Goal: Task Accomplishment & Management: Complete application form

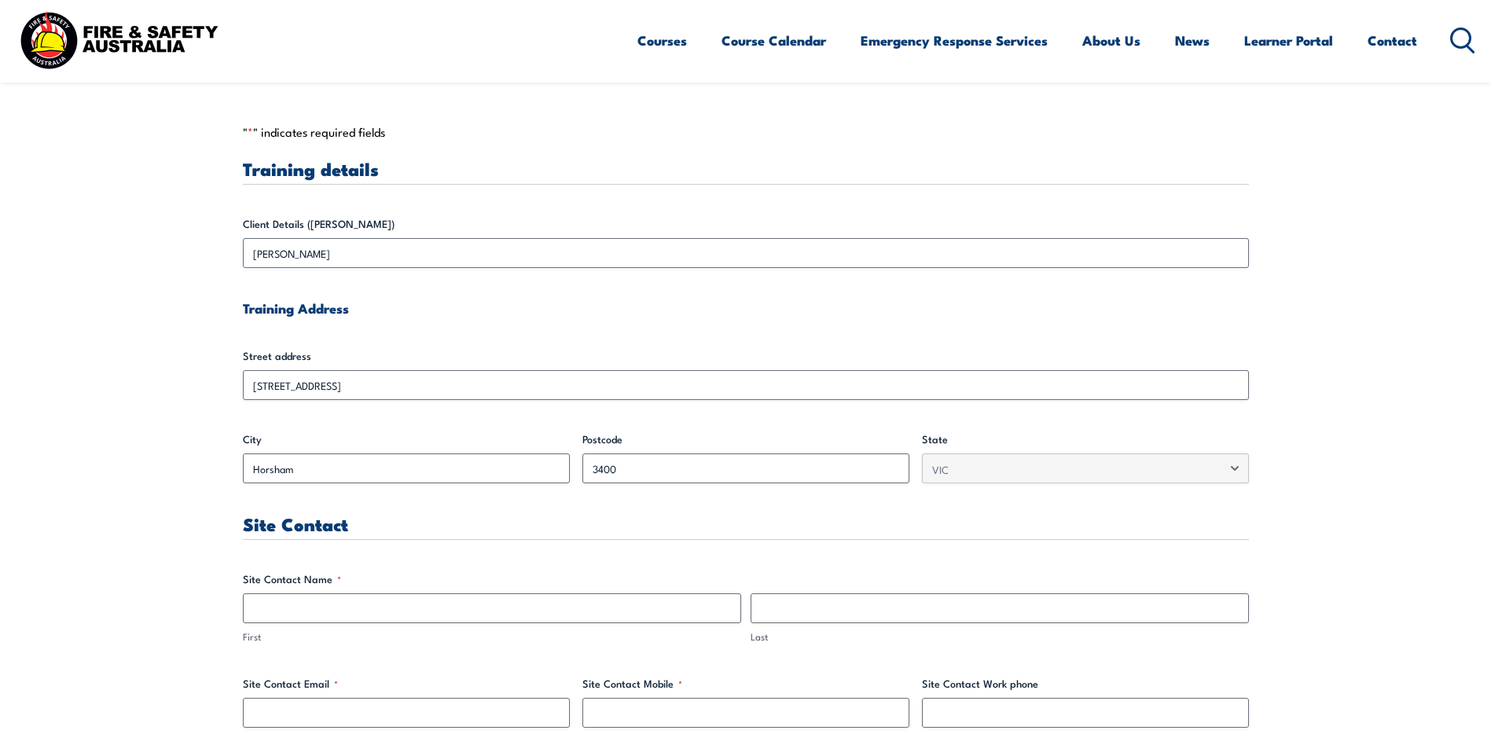
scroll to position [472, 0]
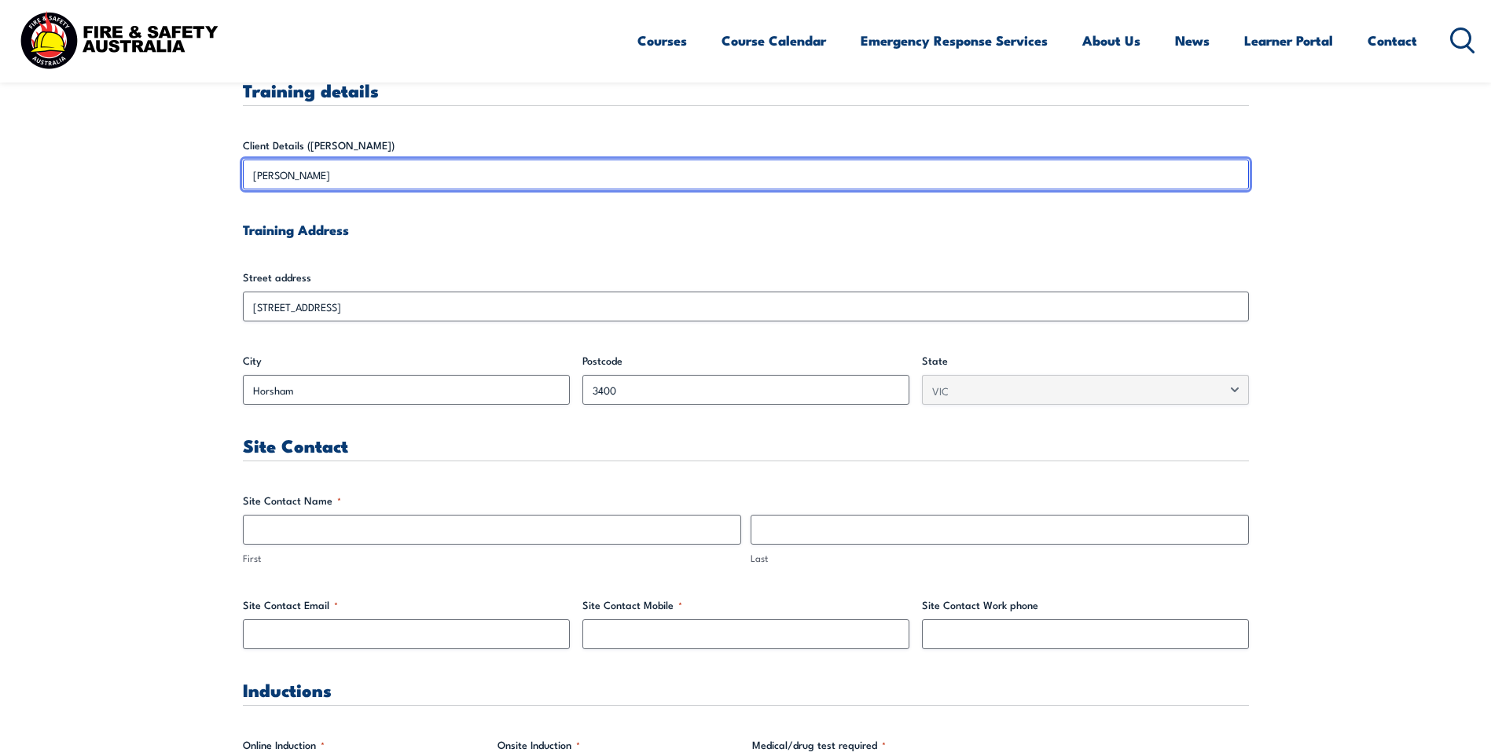
click at [364, 179] on input "[PERSON_NAME]" at bounding box center [746, 175] width 1006 height 30
drag, startPoint x: 315, startPoint y: 176, endPoint x: 156, endPoint y: 174, distance: 159.6
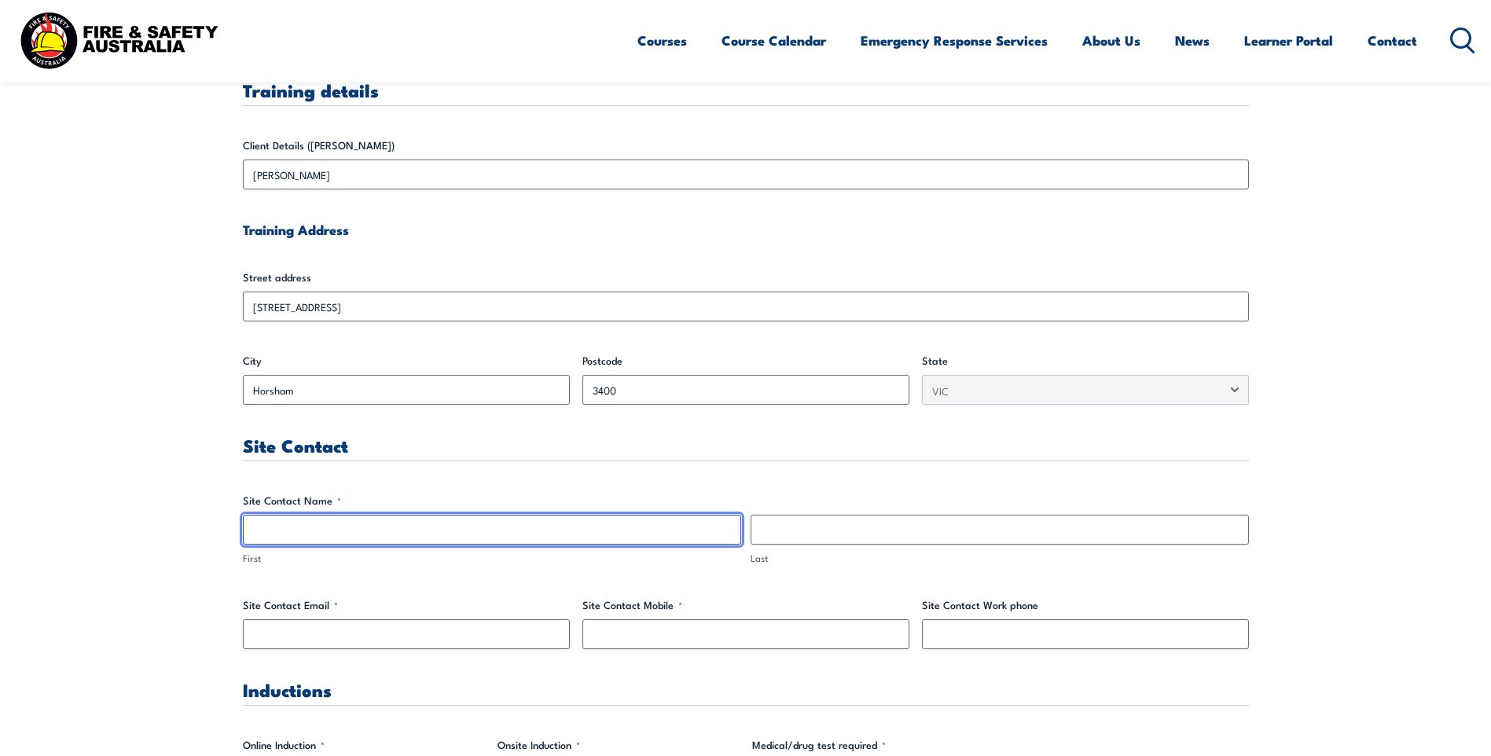
click at [276, 525] on input "First" at bounding box center [492, 530] width 498 height 30
paste input "[PERSON_NAME]"
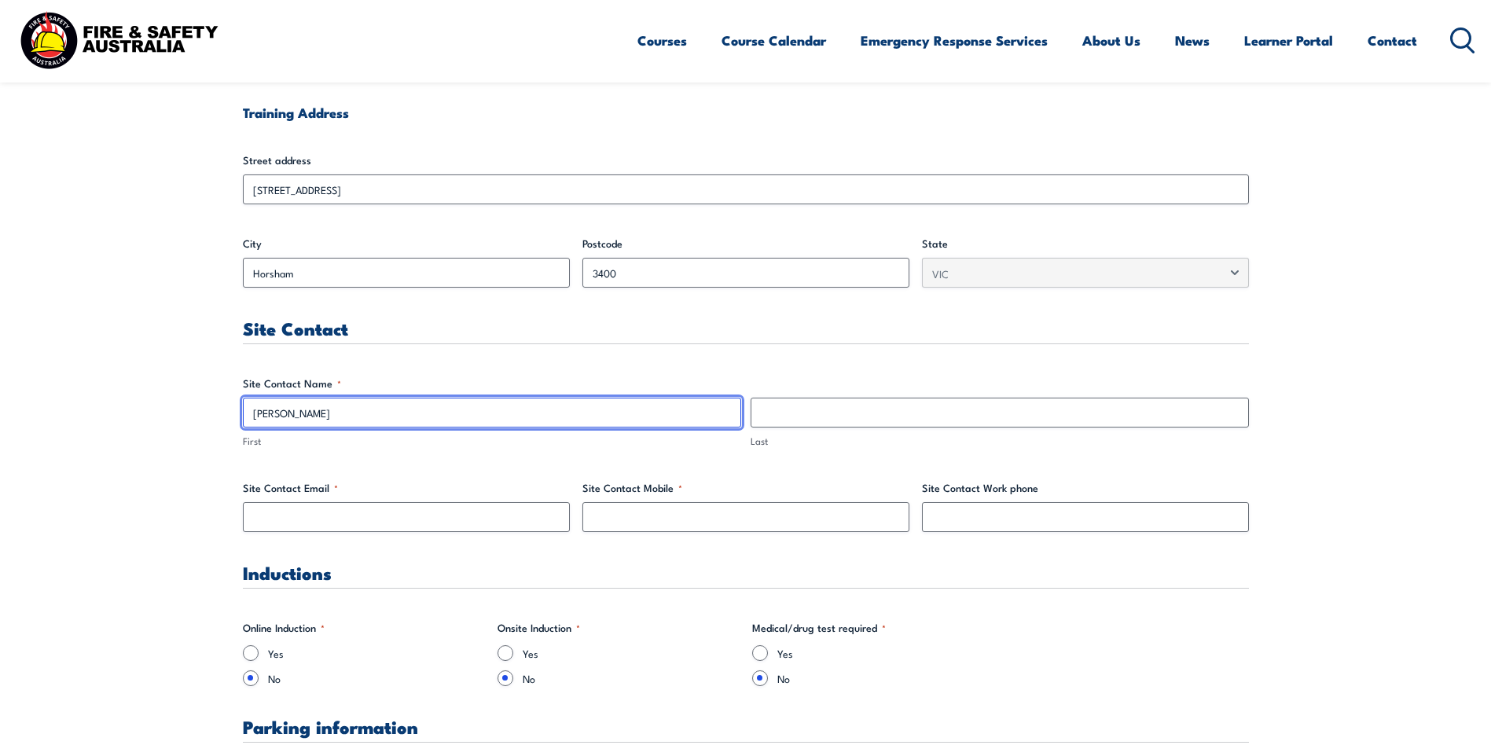
scroll to position [708, 0]
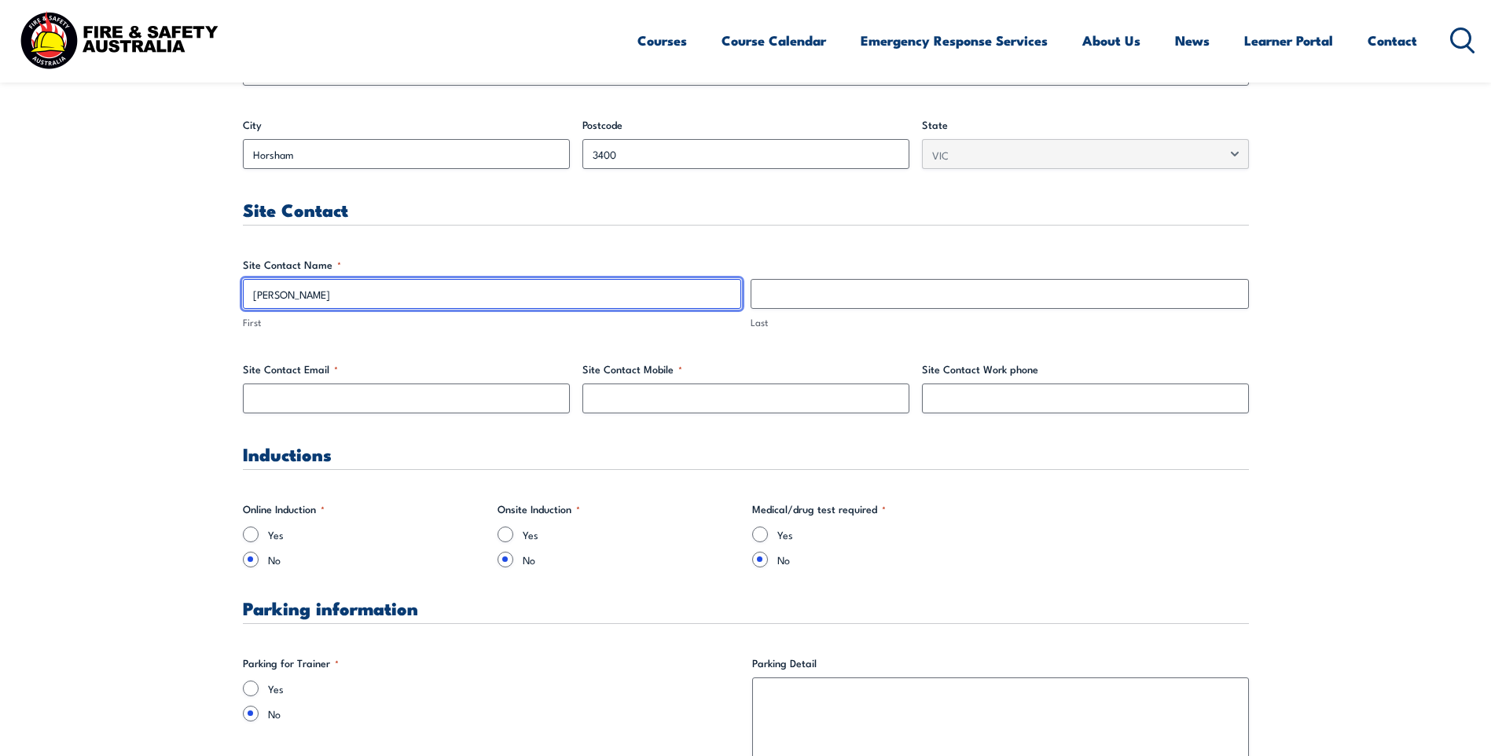
type input "[PERSON_NAME]"
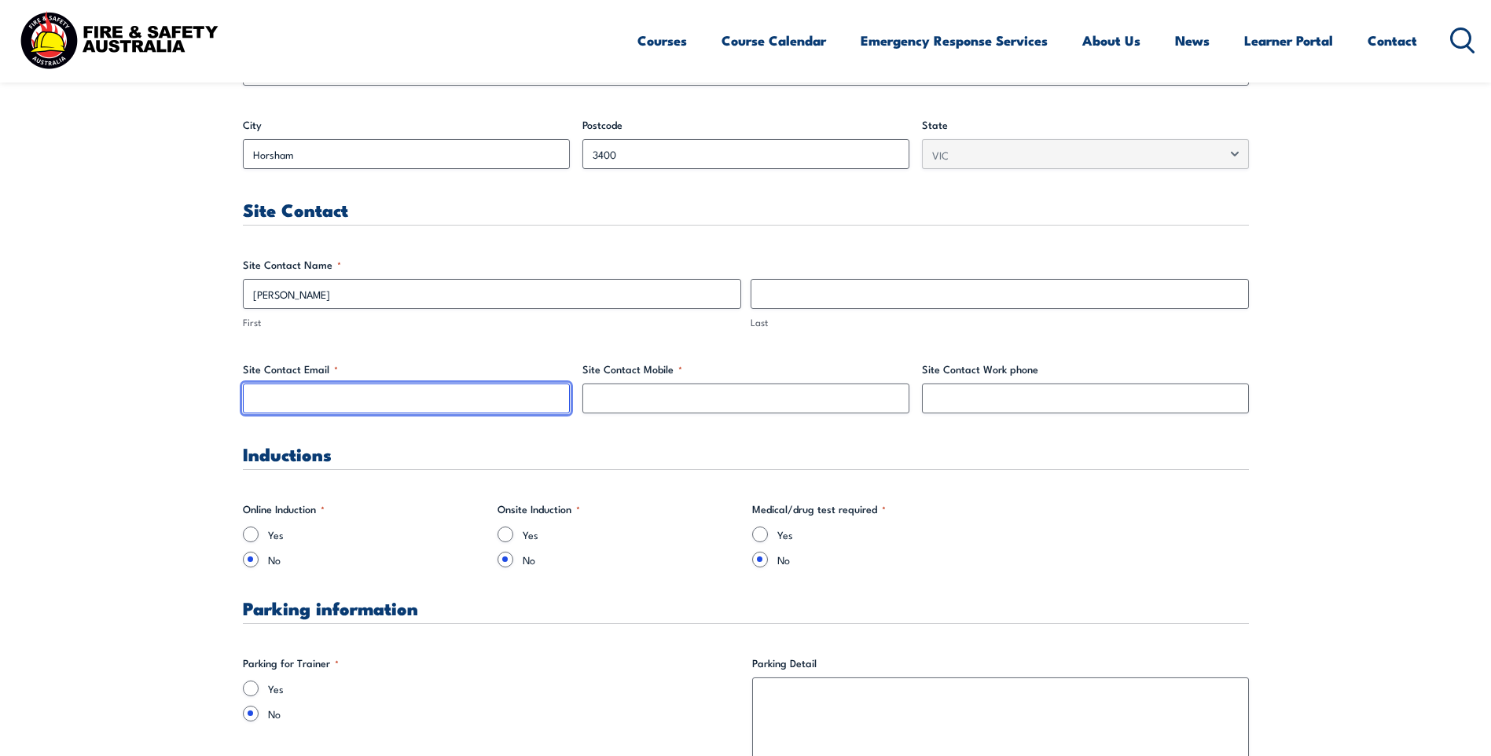
click at [392, 398] on input "Site Contact Email *" at bounding box center [406, 399] width 327 height 30
paste input "[PERSON_NAME]"
click at [285, 397] on input "[PERSON_NAME]" at bounding box center [406, 399] width 327 height 30
click at [362, 378] on div "Site Contact Email * [PERSON_NAME].[PERSON_NAME]" at bounding box center [406, 388] width 327 height 52
click at [362, 401] on input "[PERSON_NAME].[PERSON_NAME]" at bounding box center [406, 399] width 327 height 30
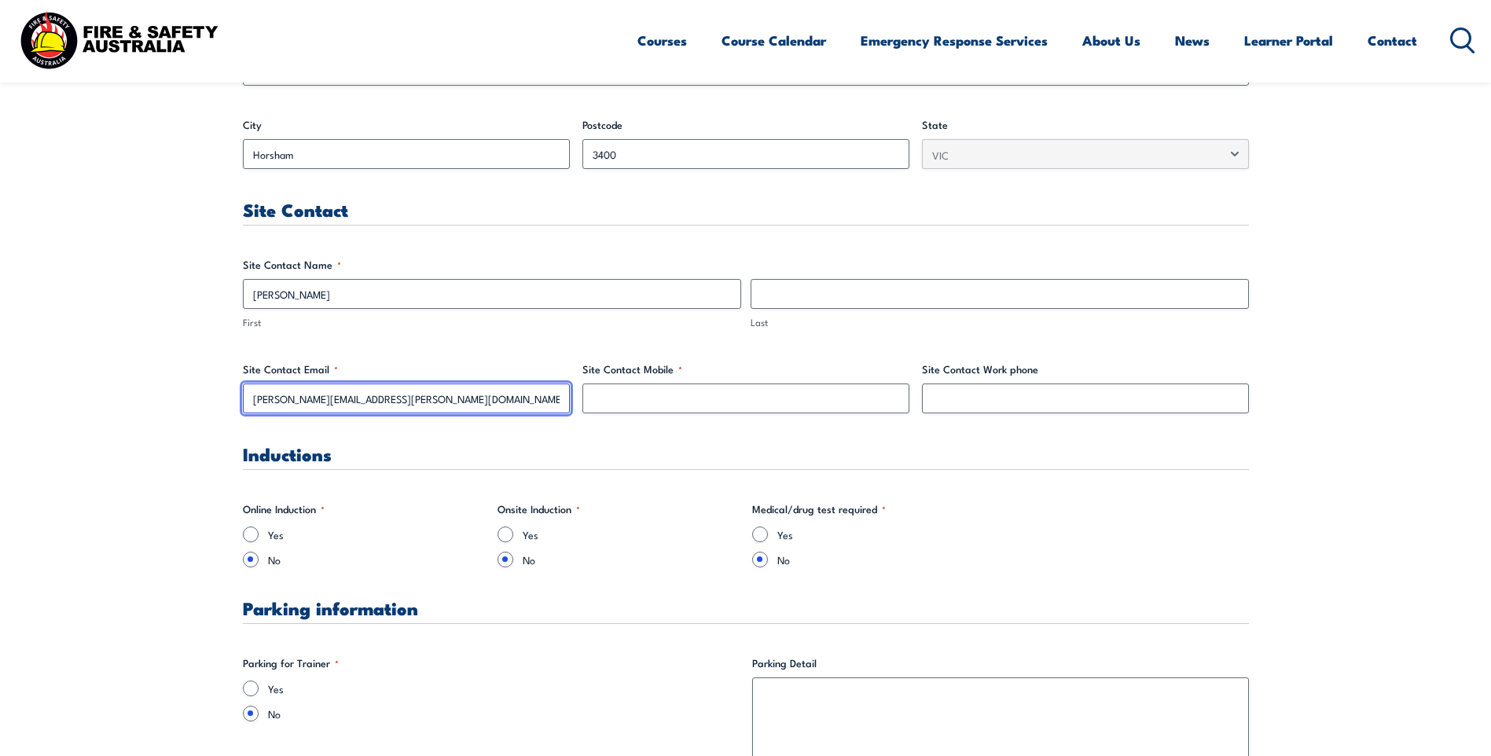
type input "[PERSON_NAME][EMAIL_ADDRESS][PERSON_NAME][DOMAIN_NAME]"
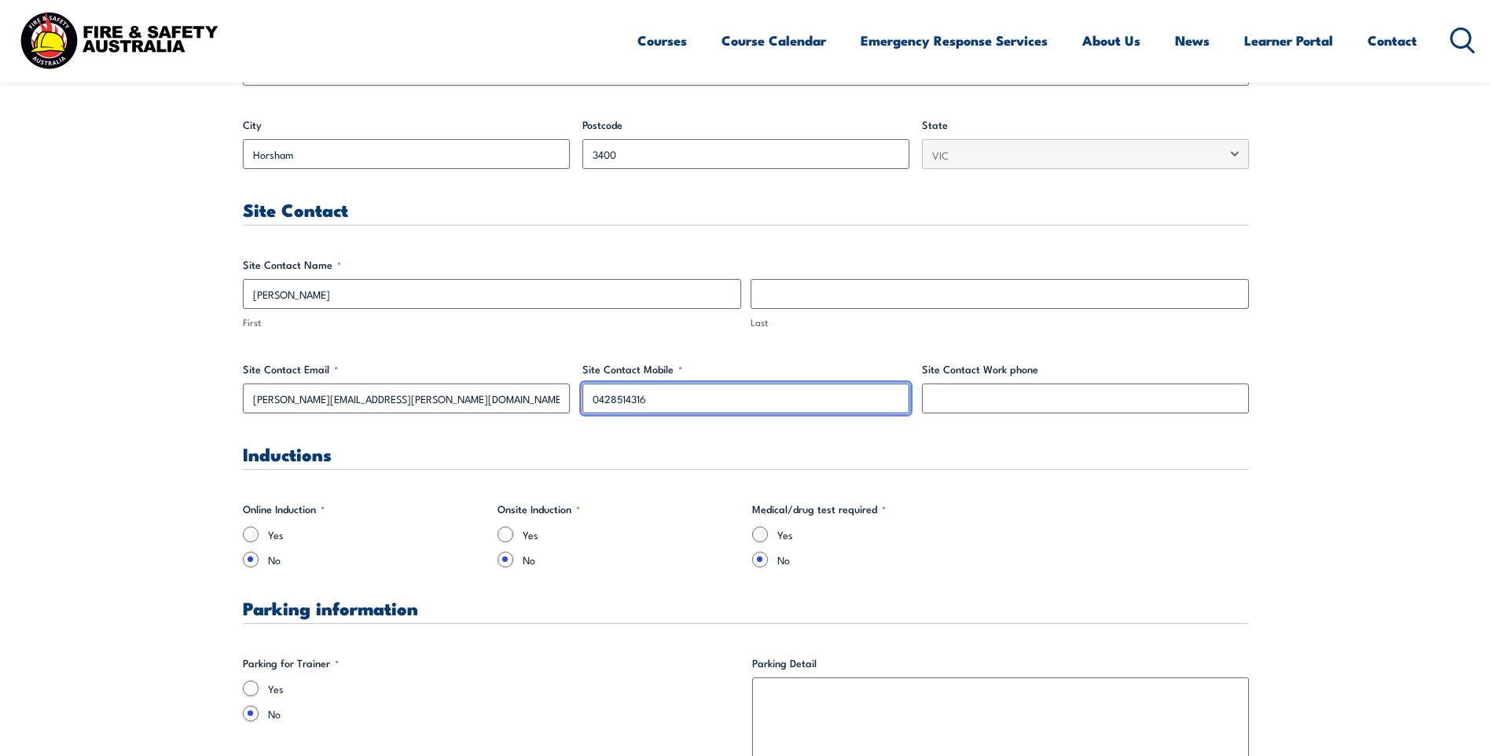
type input "0428514316"
drag, startPoint x: 715, startPoint y: 392, endPoint x: 523, endPoint y: 396, distance: 192.7
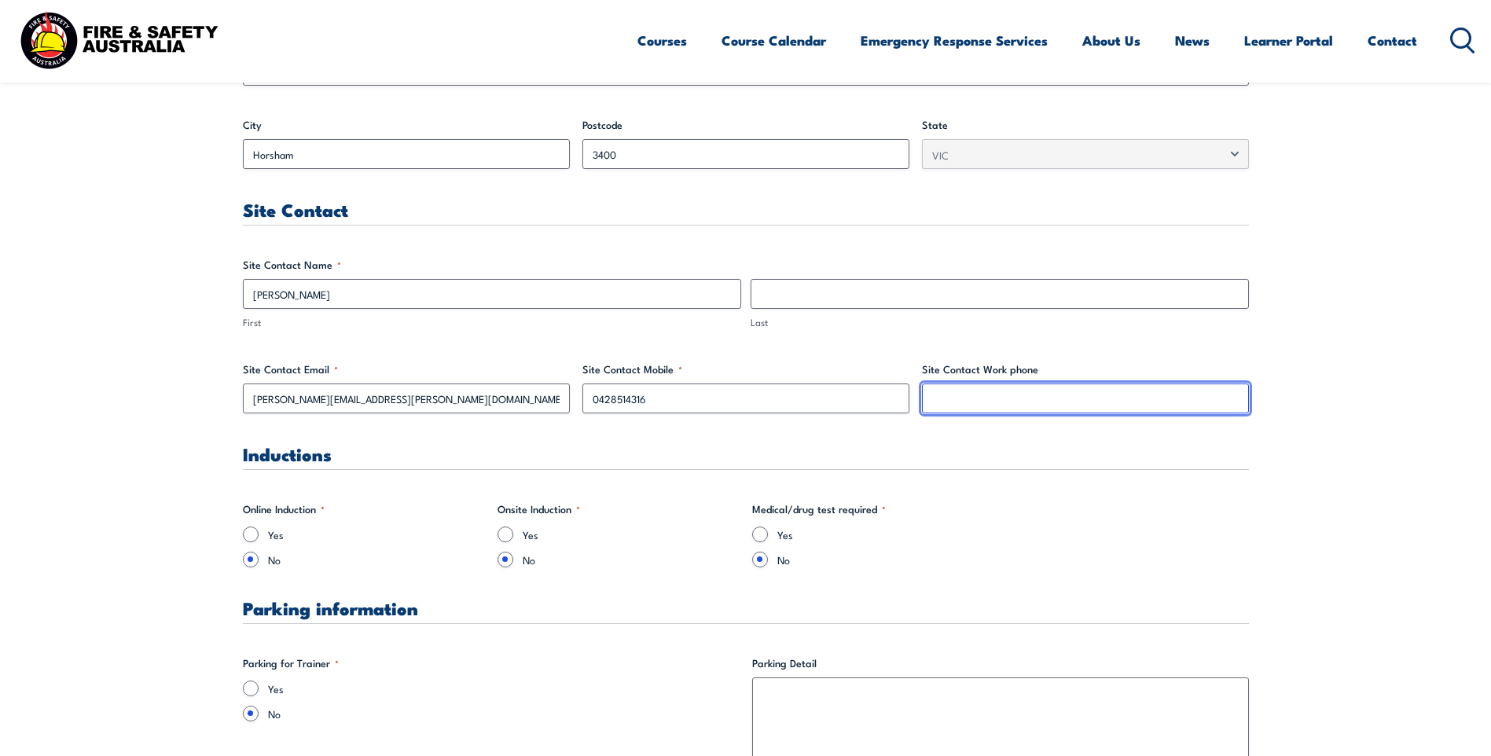
click at [1050, 399] on input "Site Contact Work phone" at bounding box center [1085, 399] width 327 height 30
paste input "0428514316"
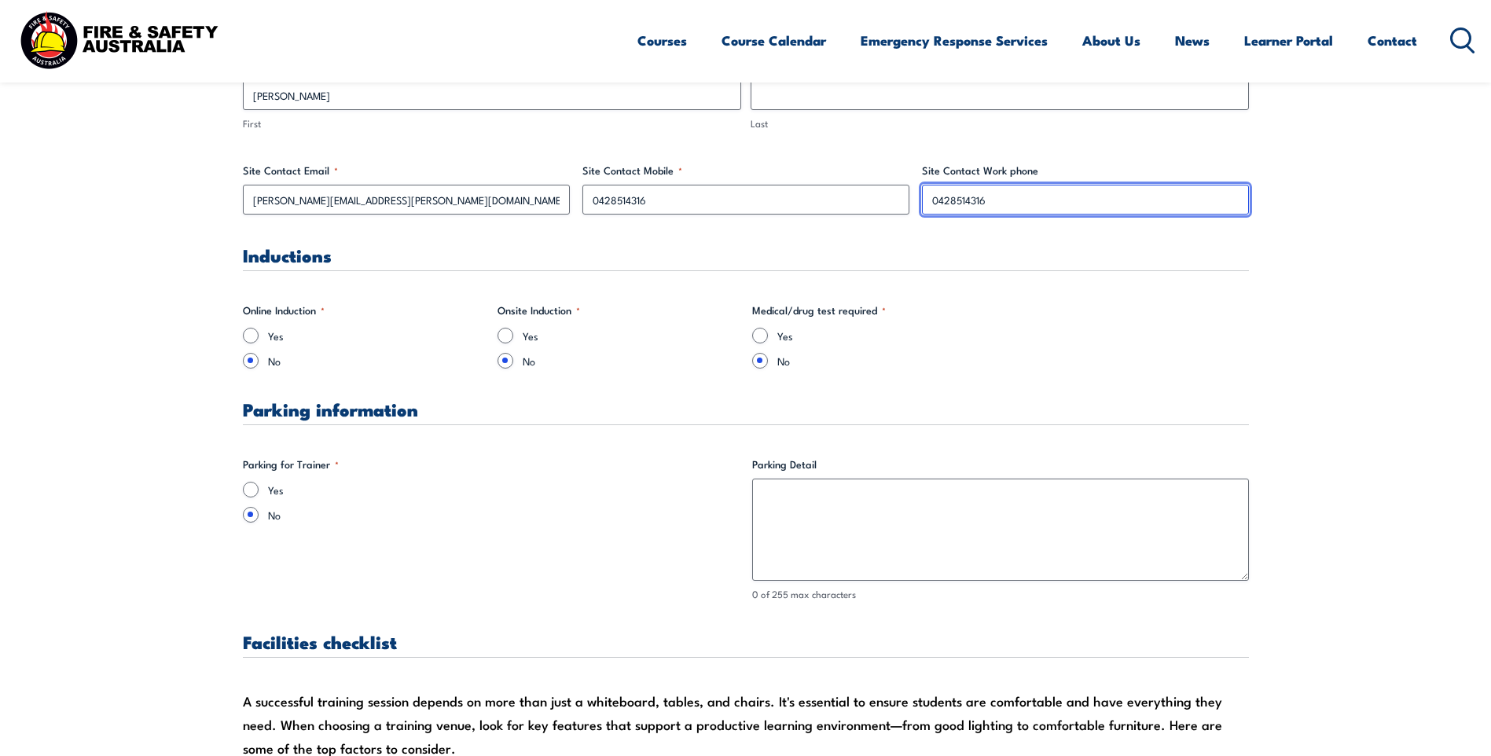
scroll to position [943, 0]
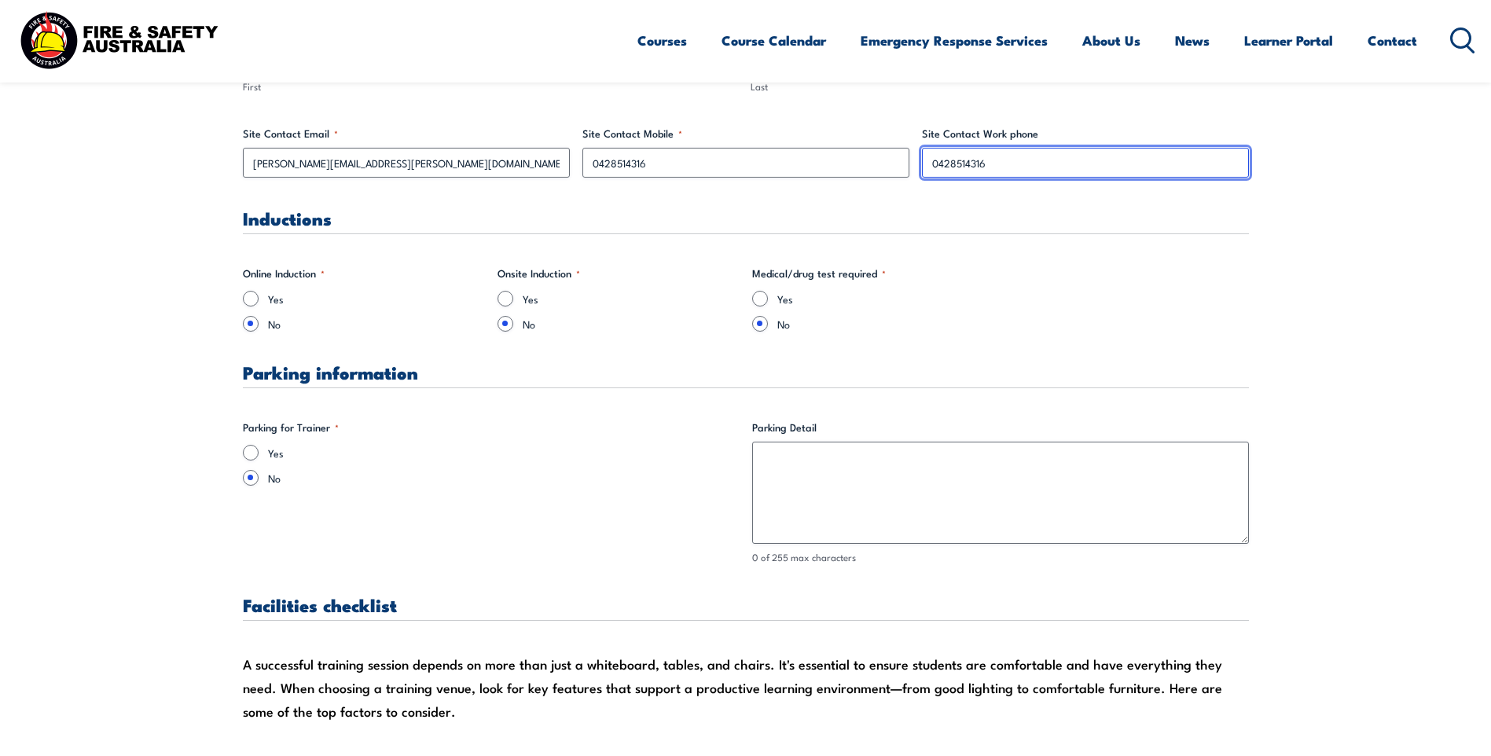
type input "0428514316"
click at [247, 450] on input "Yes" at bounding box center [251, 453] width 16 height 16
radio input "true"
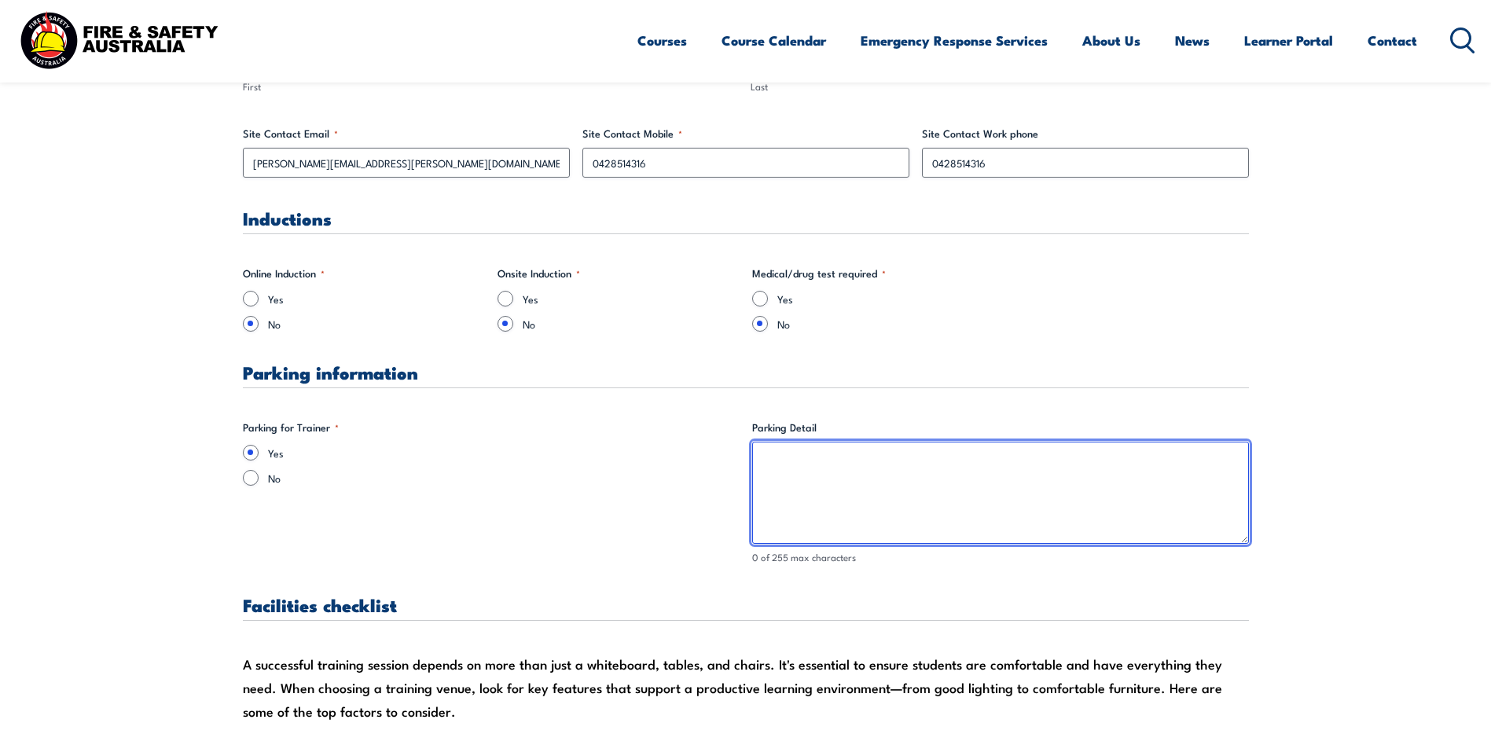
click at [870, 461] on textarea "Parking Detail" at bounding box center [1000, 493] width 497 height 102
type textarea "G"
click at [1114, 469] on textarea "There is all day (free) public parking available across the road for our office" at bounding box center [1000, 493] width 497 height 102
click at [970, 462] on textarea "There is all day (free) public parking available across the road for our office" at bounding box center [1000, 493] width 497 height 102
click at [1131, 461] on textarea "There is all day (free) public parking available across the road for our office" at bounding box center [1000, 493] width 497 height 102
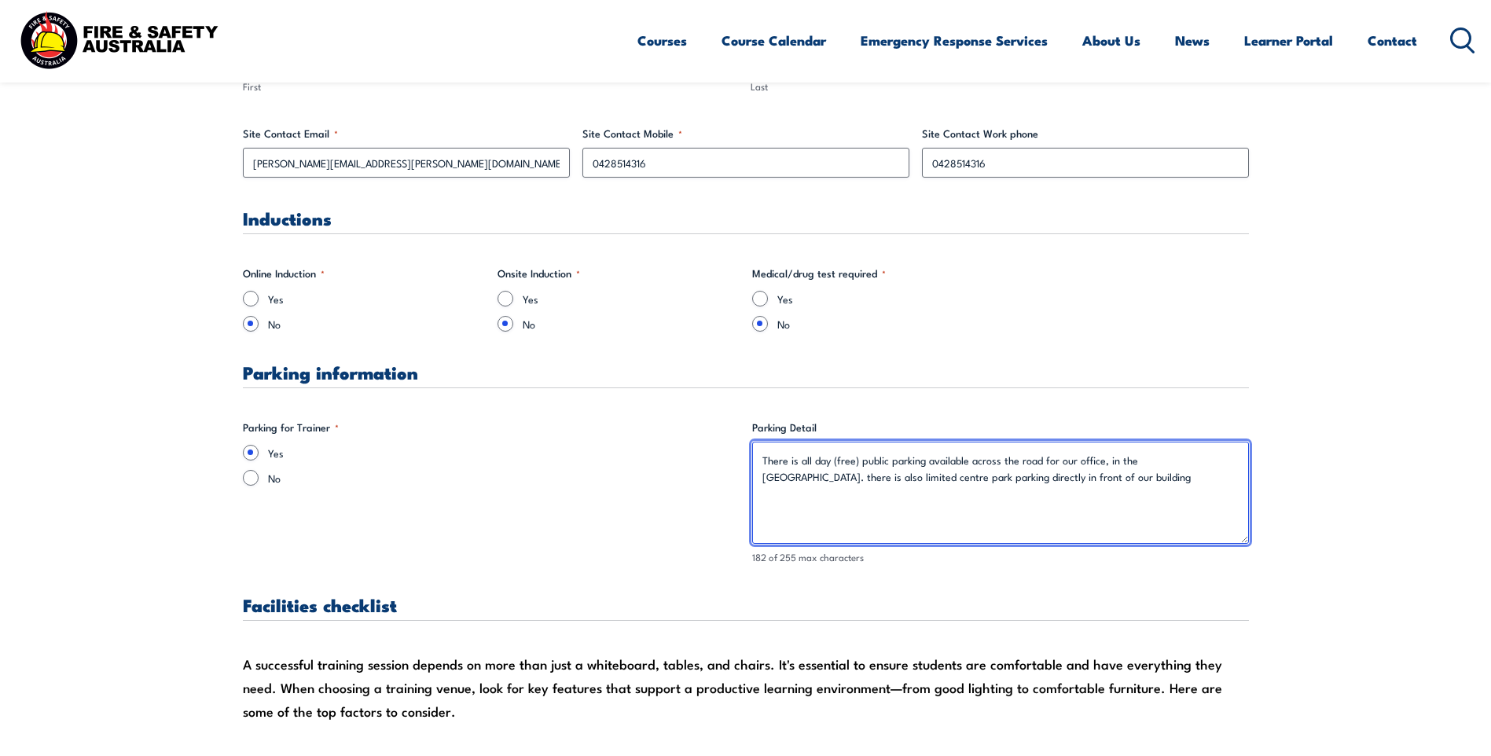
click at [1214, 466] on textarea "There is all day (free) public parking available across the road for our office…" at bounding box center [1000, 493] width 497 height 102
click at [824, 476] on textarea "There is all day (free) public parking available across the road for our office…" at bounding box center [1000, 493] width 497 height 102
drag, startPoint x: 1149, startPoint y: 486, endPoint x: 1153, endPoint y: 463, distance: 23.1
click at [1152, 479] on textarea "There is all day (free) public parking available across the road for our office…" at bounding box center [1000, 493] width 497 height 102
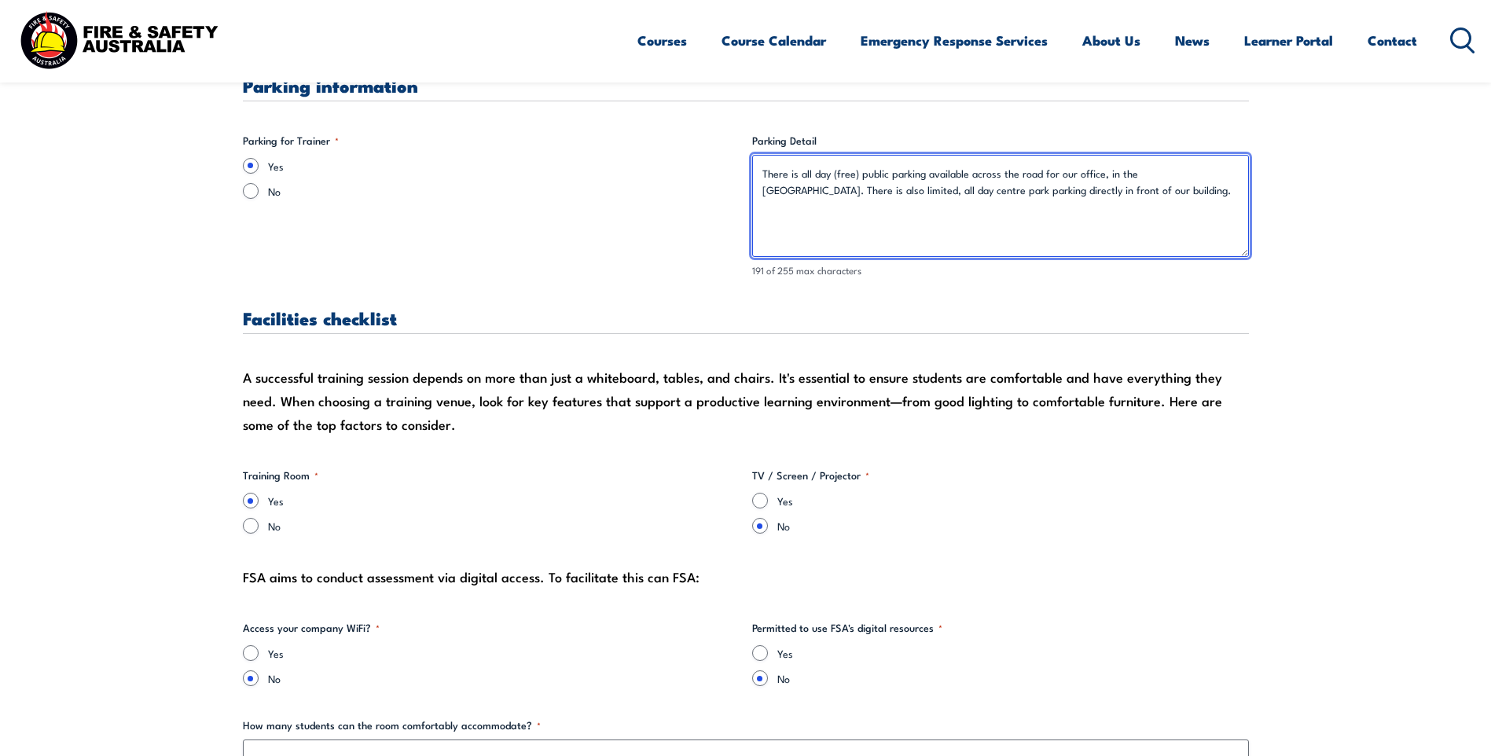
scroll to position [1258, 0]
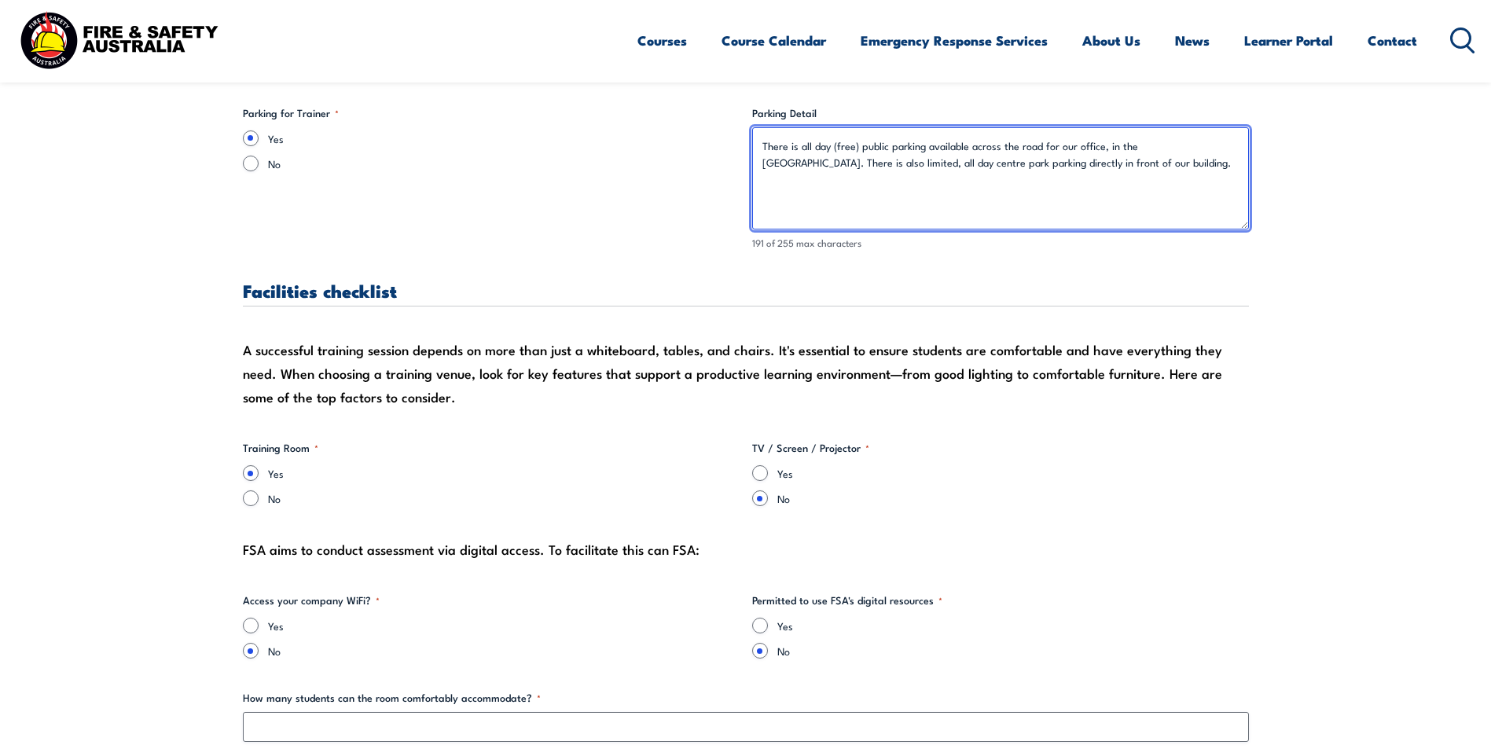
type textarea "There is all day (free) public parking available across the road for our office…"
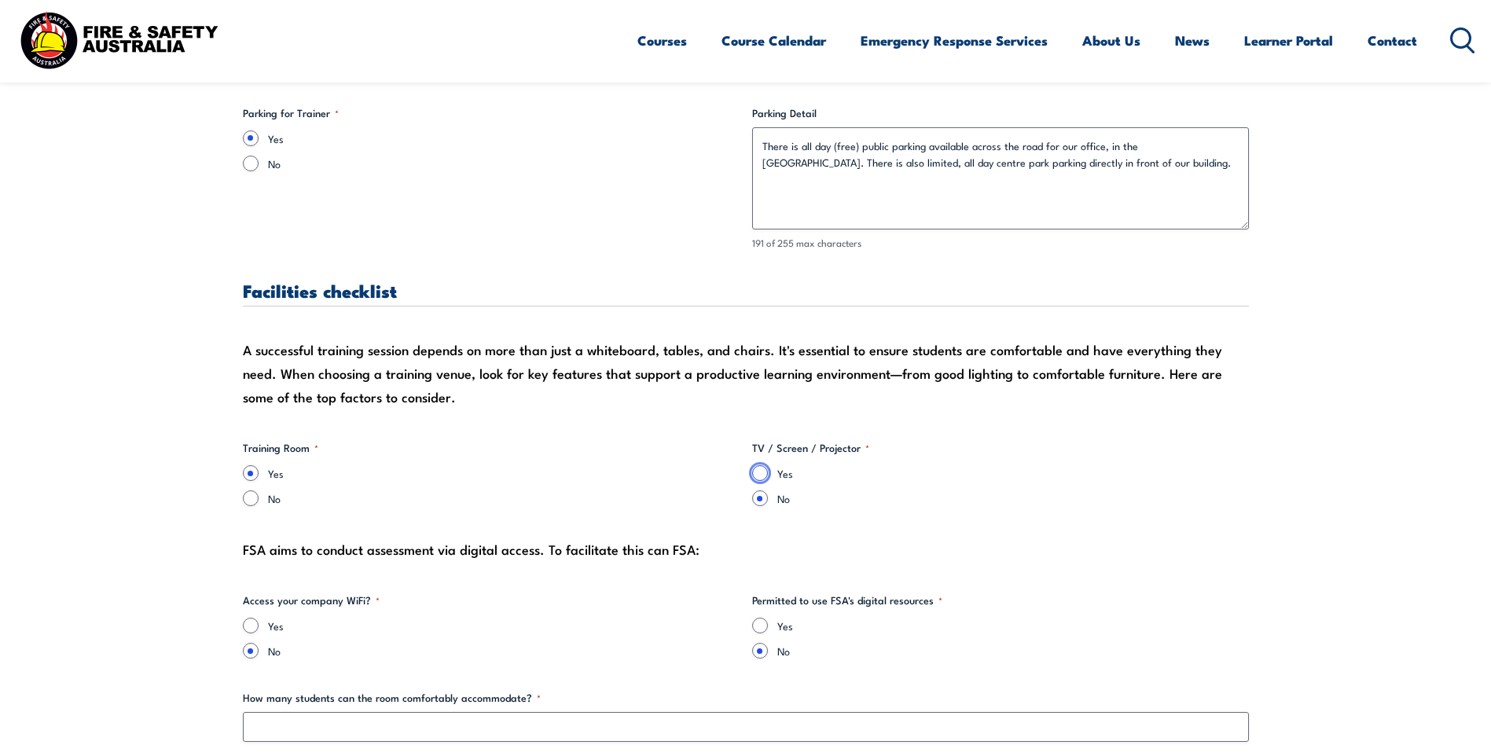
click at [761, 474] on input "Yes" at bounding box center [760, 473] width 16 height 16
radio input "true"
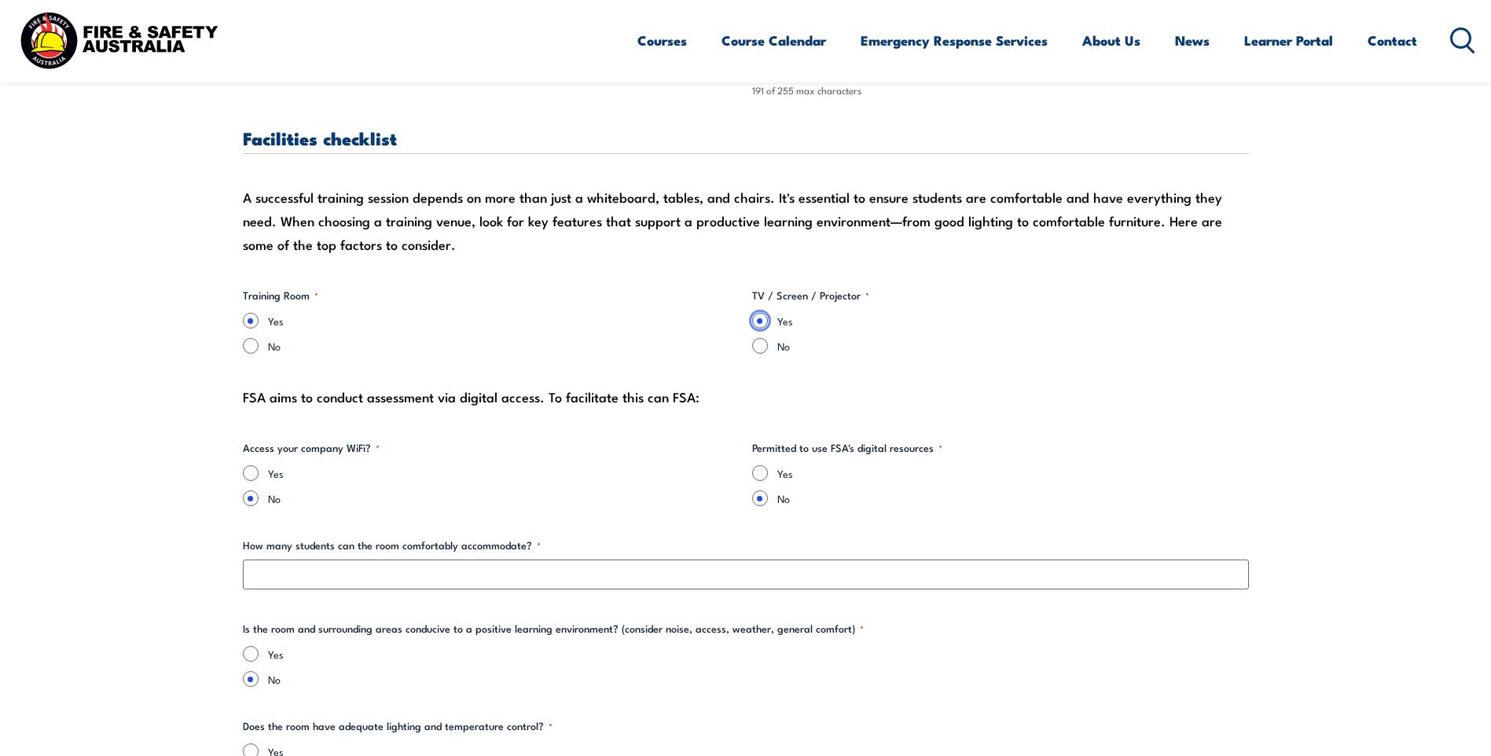
scroll to position [1415, 0]
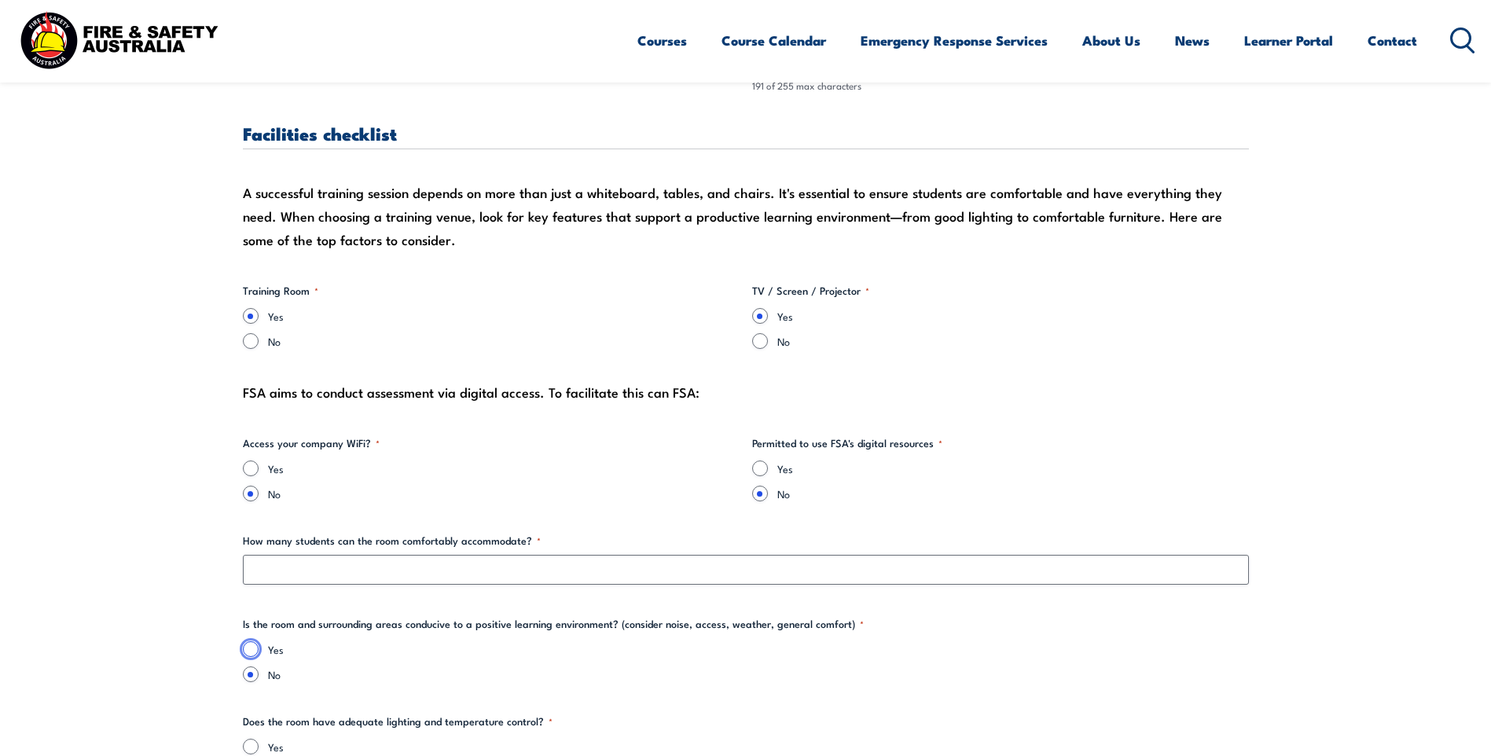
click at [251, 644] on input "Yes" at bounding box center [251, 650] width 16 height 16
radio input "true"
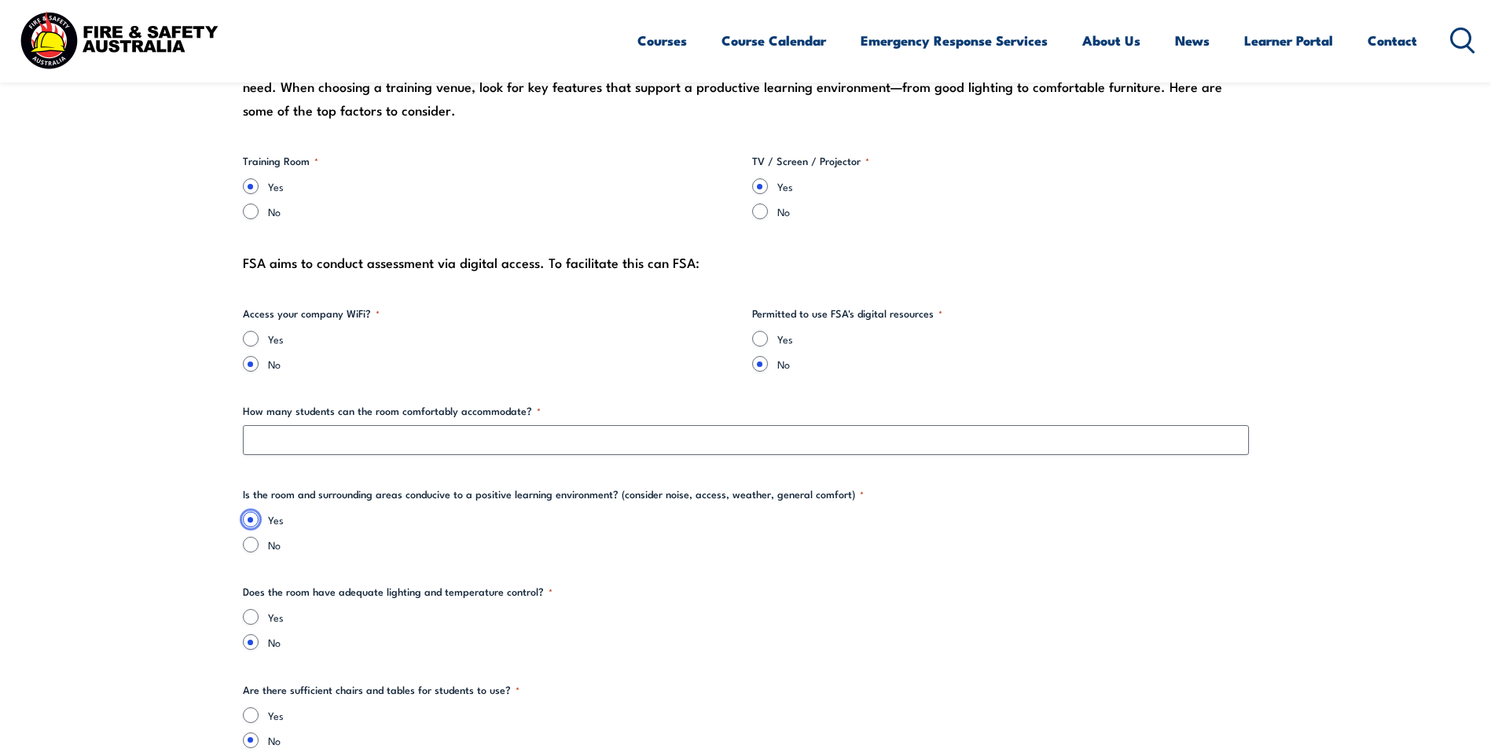
scroll to position [1572, 0]
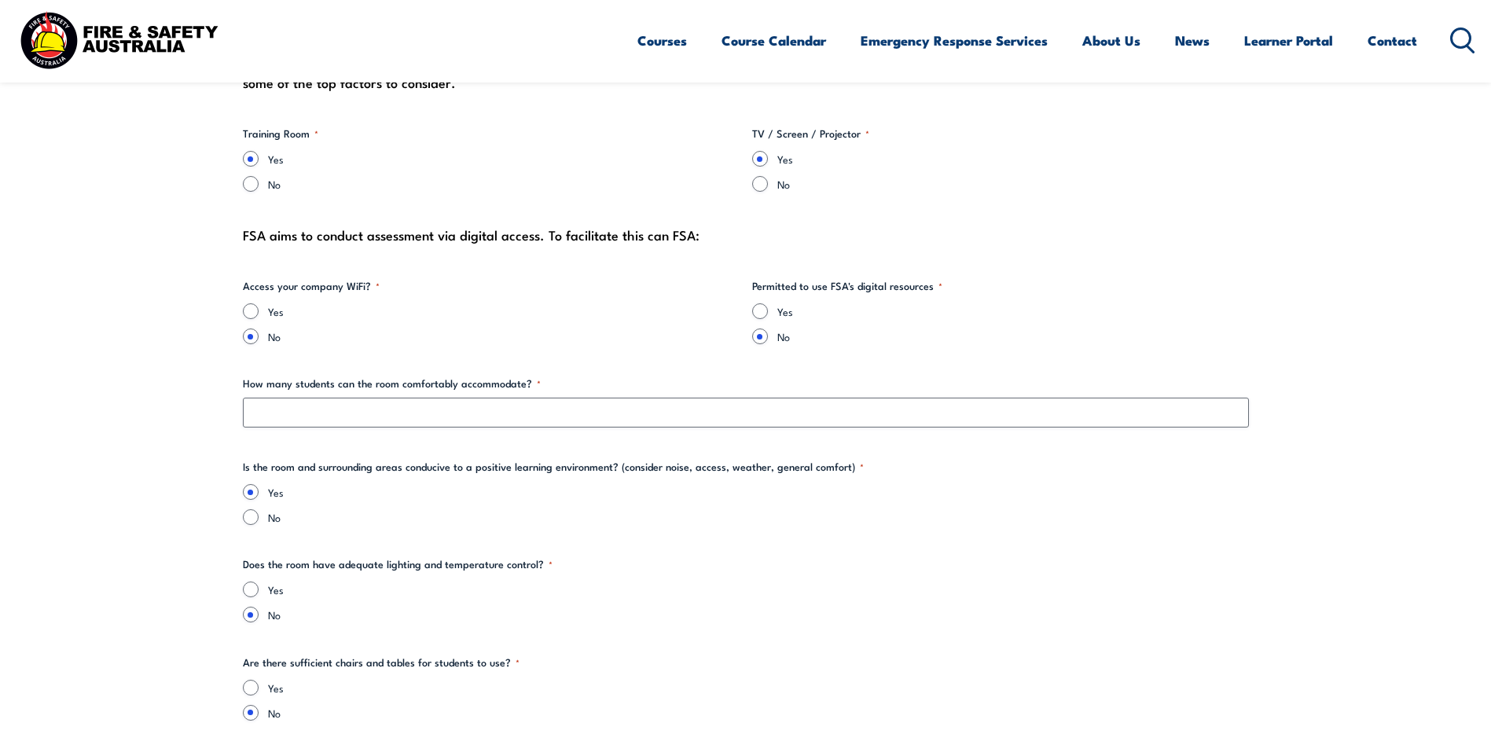
click at [259, 586] on div "Yes" at bounding box center [746, 590] width 1006 height 16
click at [245, 589] on input "Yes" at bounding box center [251, 590] width 16 height 16
radio input "true"
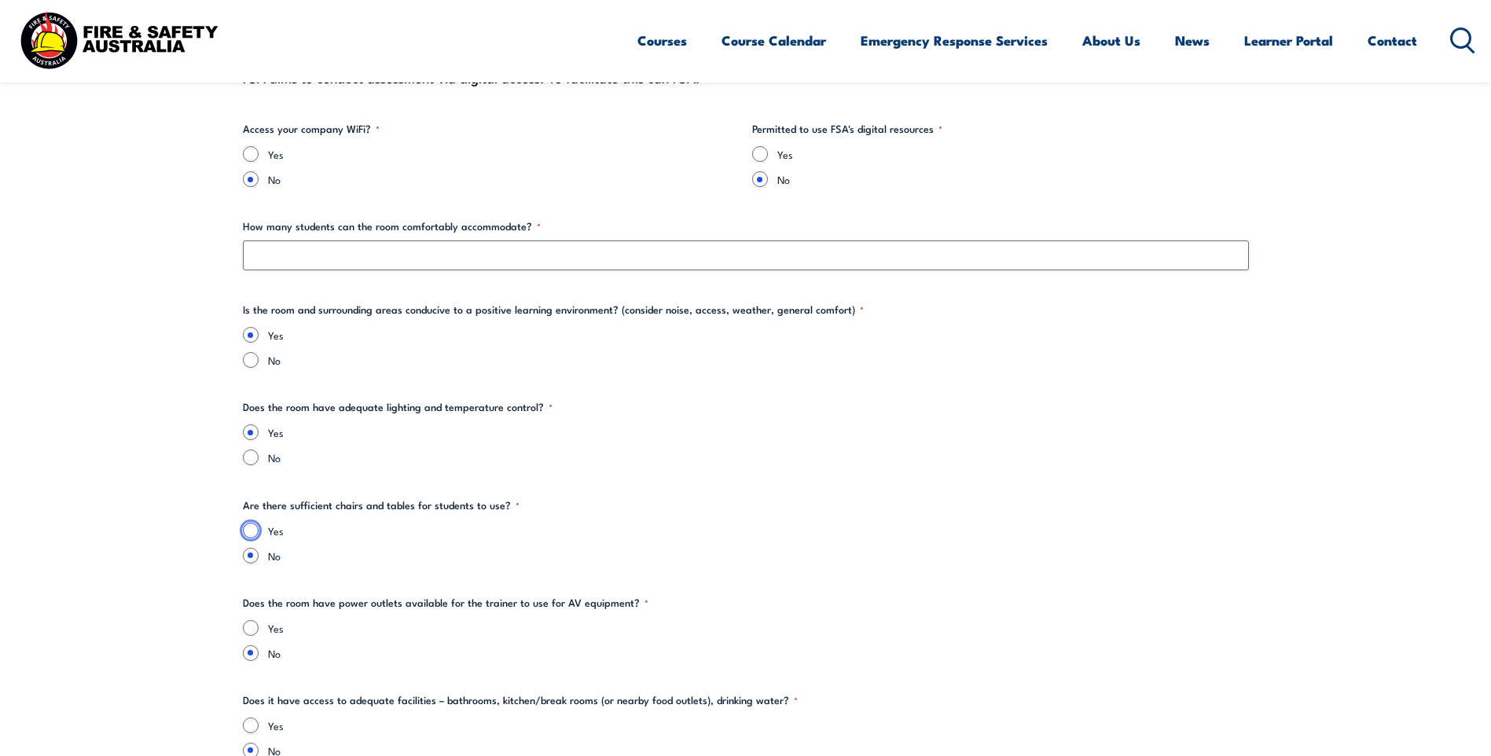
click at [256, 533] on input "Yes" at bounding box center [251, 531] width 16 height 16
radio input "true"
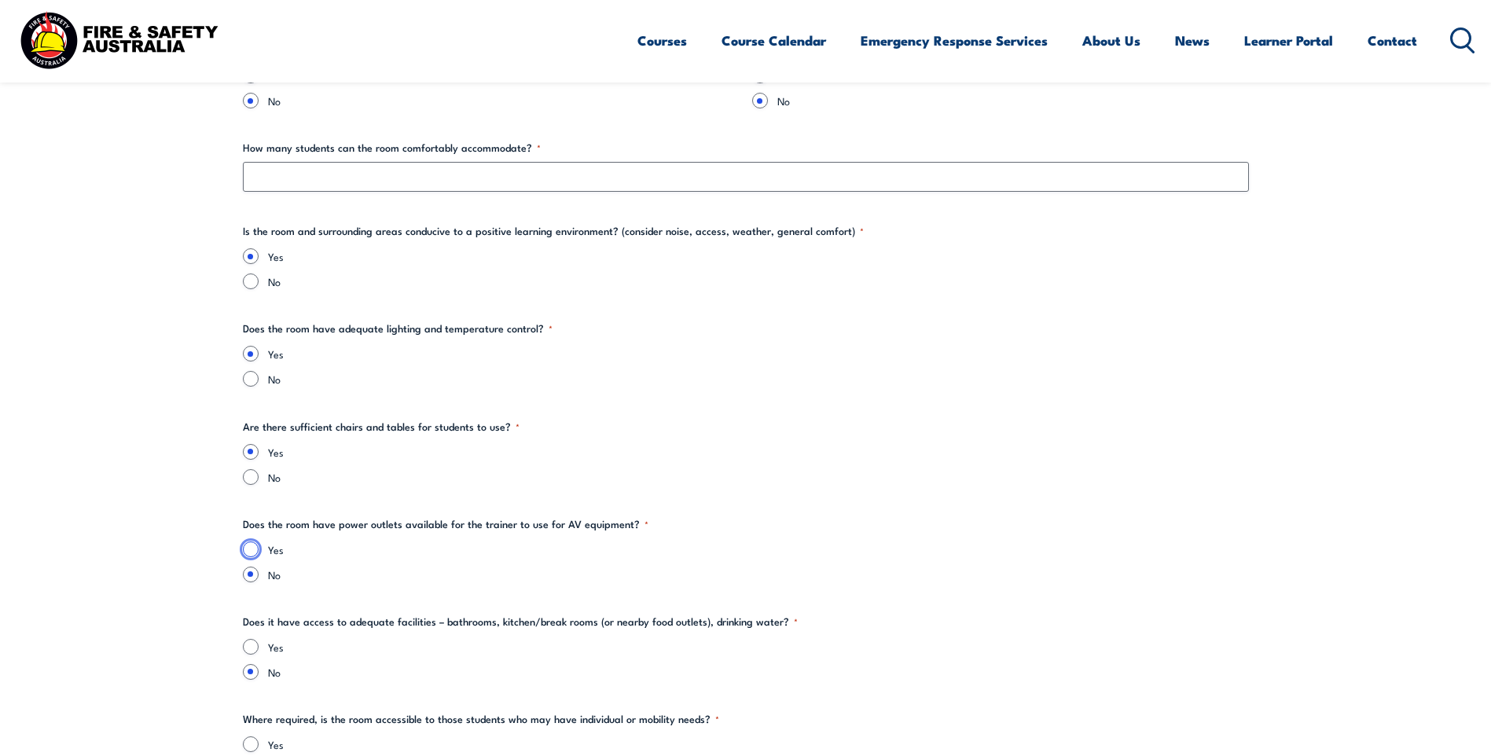
click at [253, 552] on input "Yes" at bounding box center [251, 550] width 16 height 16
radio input "true"
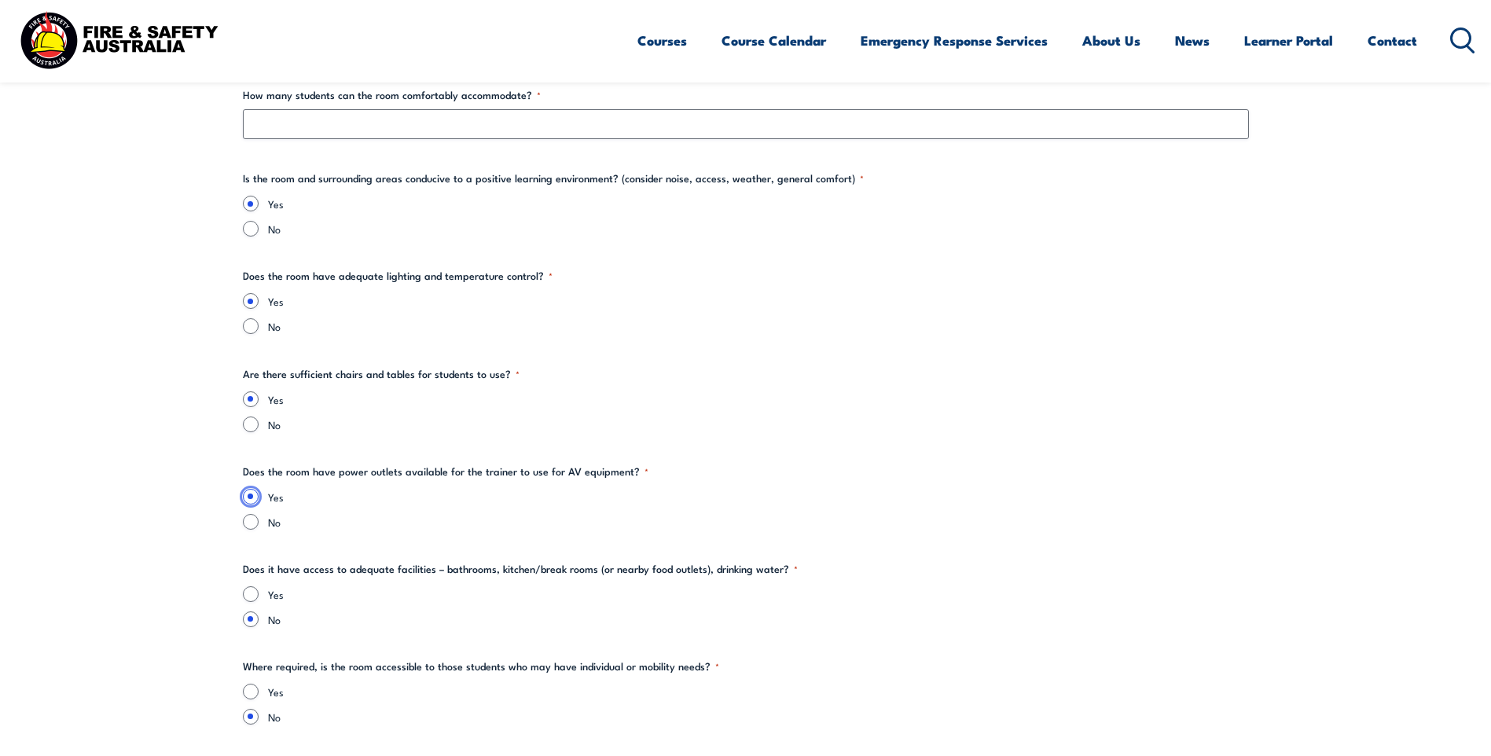
scroll to position [1887, 0]
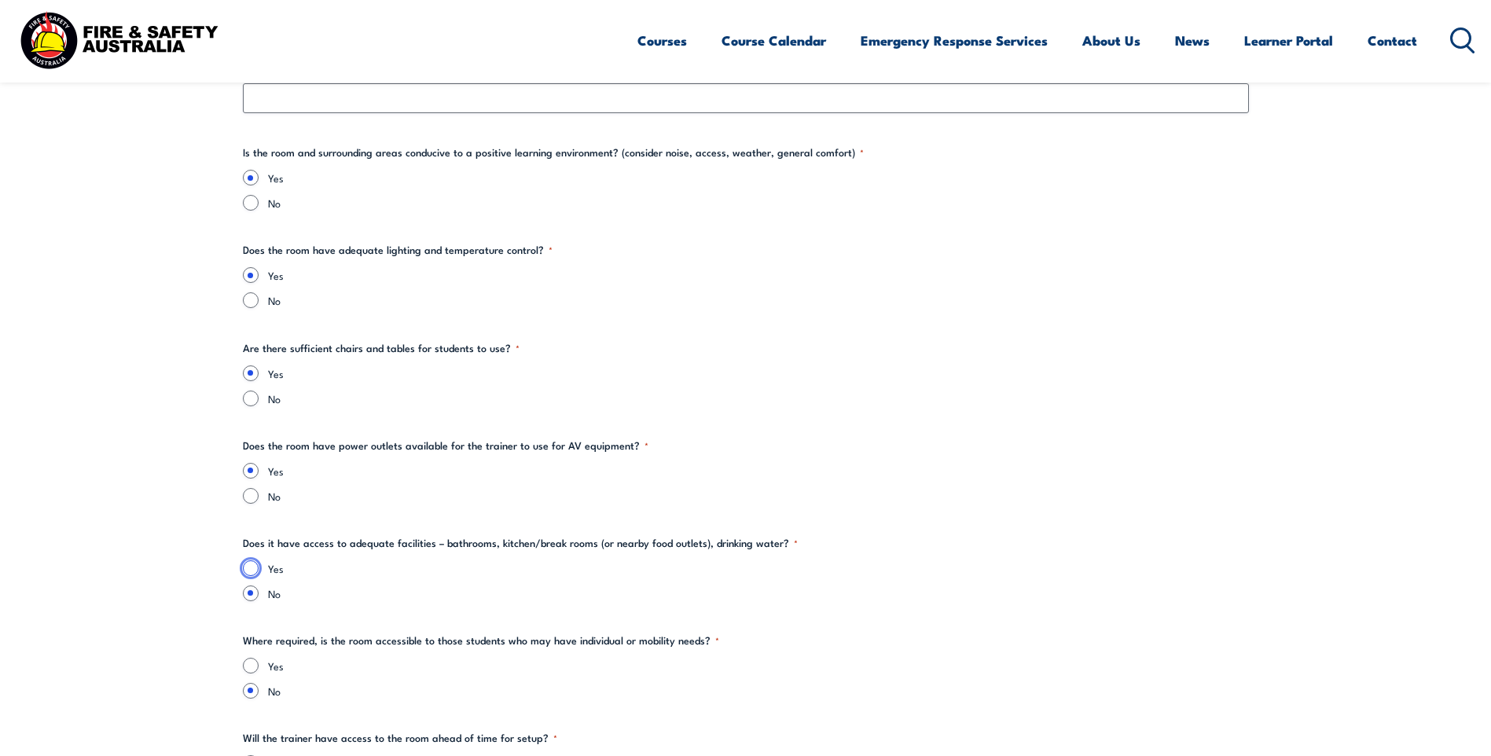
click at [250, 568] on input "Yes" at bounding box center [251, 569] width 16 height 16
radio input "true"
click at [255, 677] on div "Yes No" at bounding box center [746, 678] width 1006 height 41
click at [244, 665] on input "Yes" at bounding box center [251, 666] width 16 height 16
radio input "true"
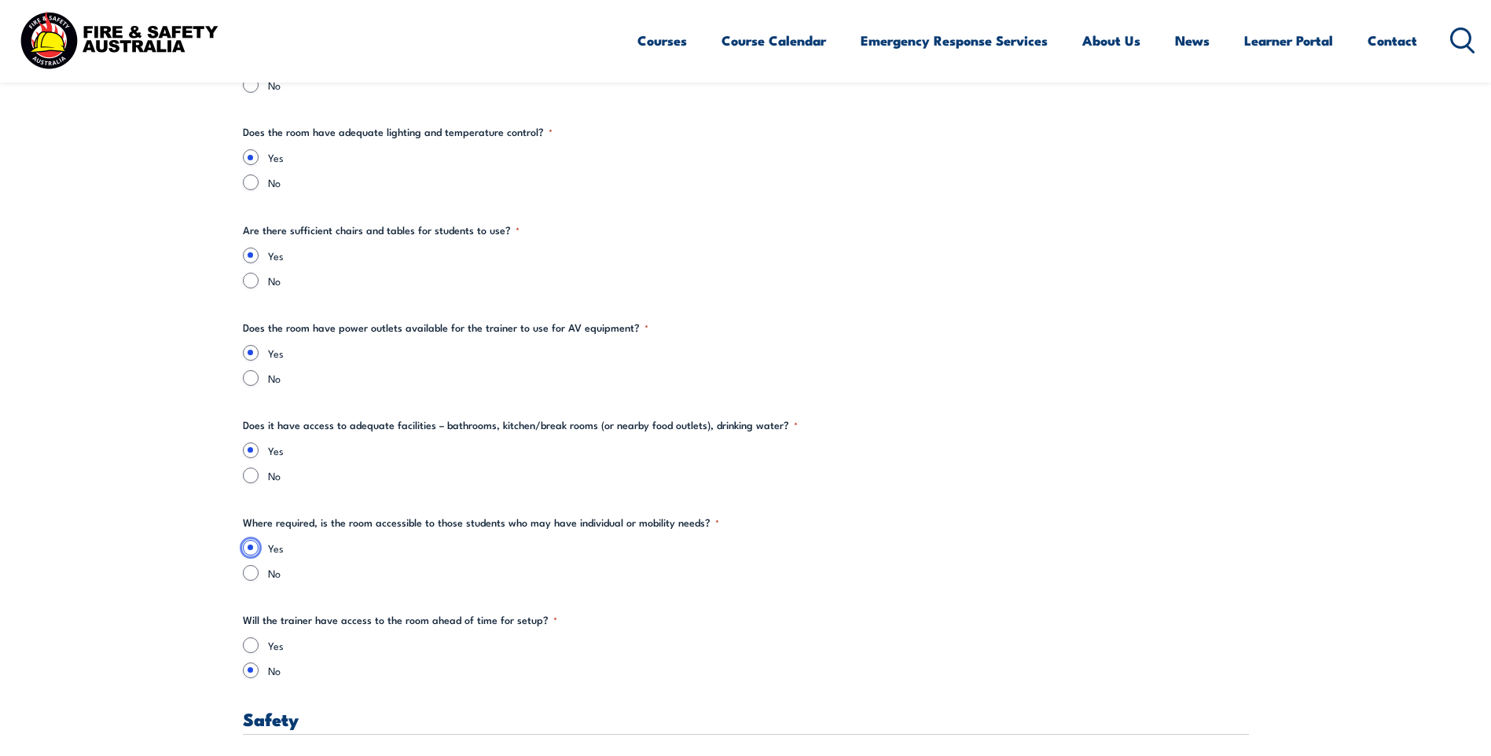
scroll to position [2123, 0]
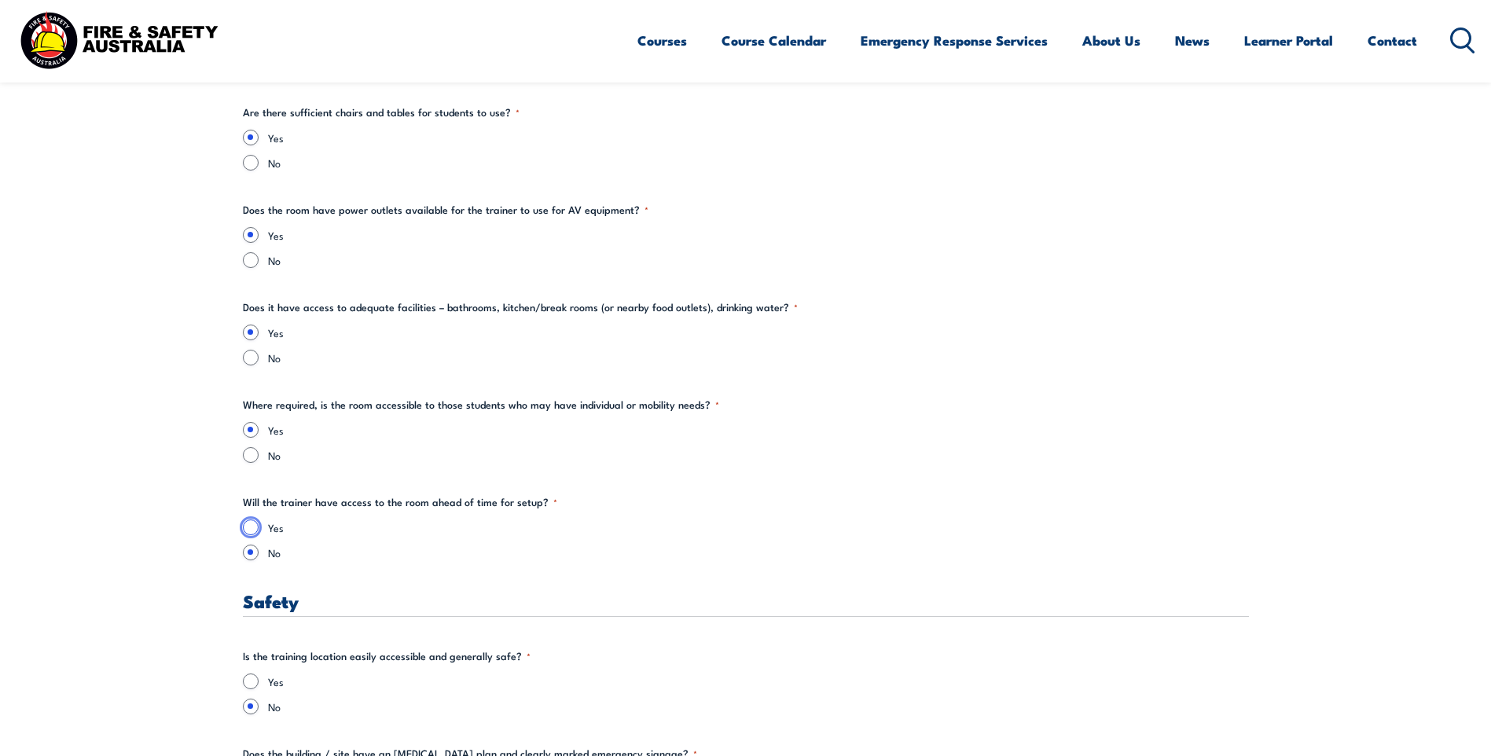
click at [247, 525] on input "Yes" at bounding box center [251, 528] width 16 height 16
radio input "true"
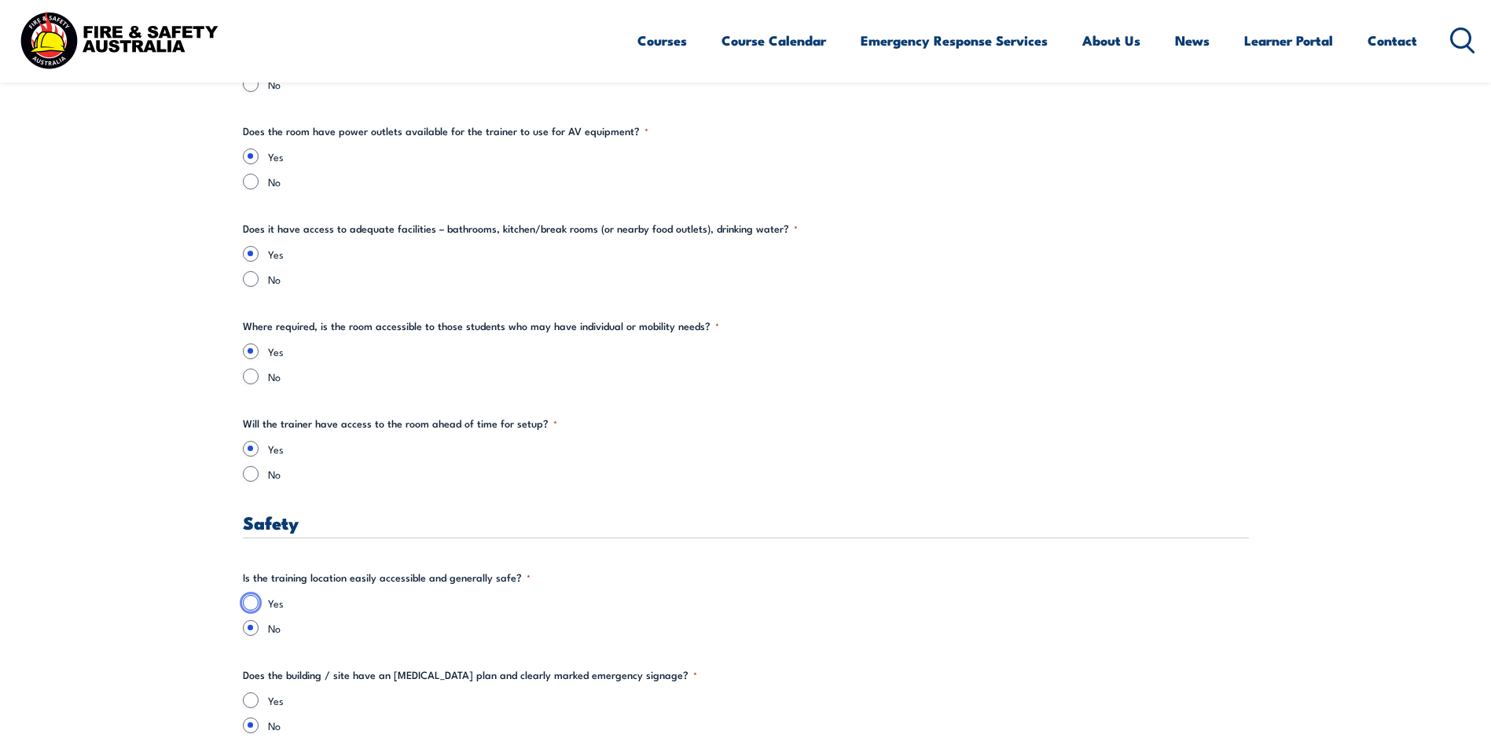
click at [248, 602] on input "Yes" at bounding box center [251, 603] width 16 height 16
radio input "true"
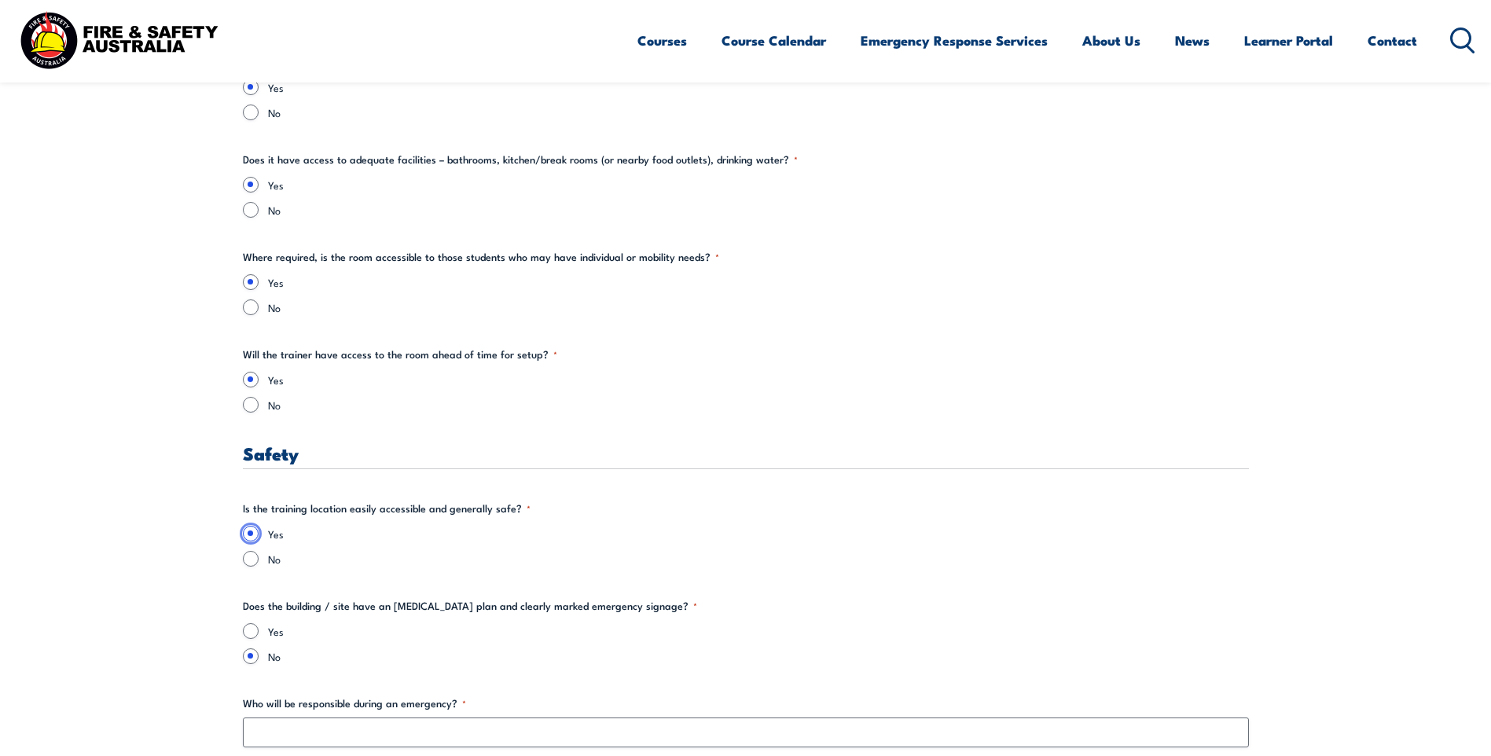
scroll to position [2359, 0]
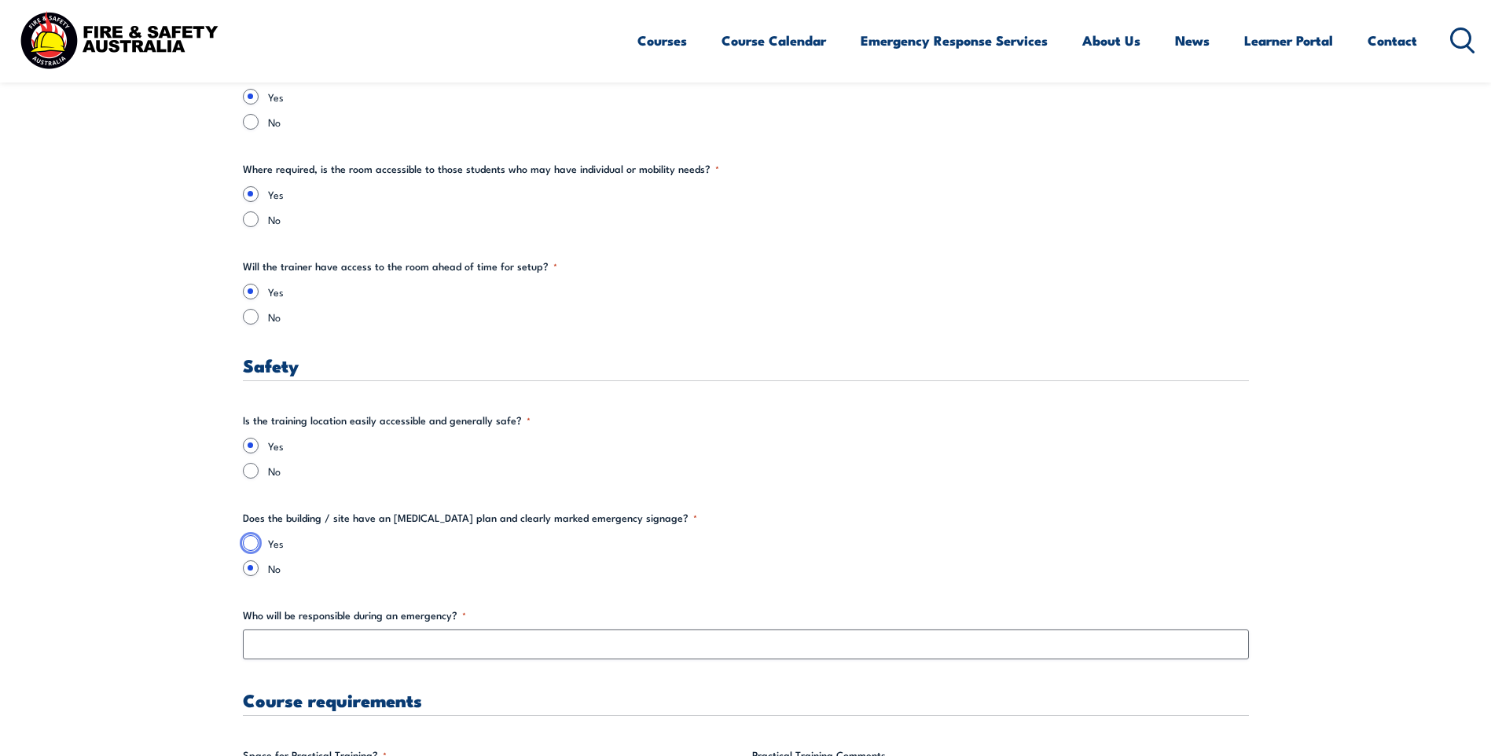
click at [250, 547] on input "Yes" at bounding box center [251, 543] width 16 height 16
radio input "true"
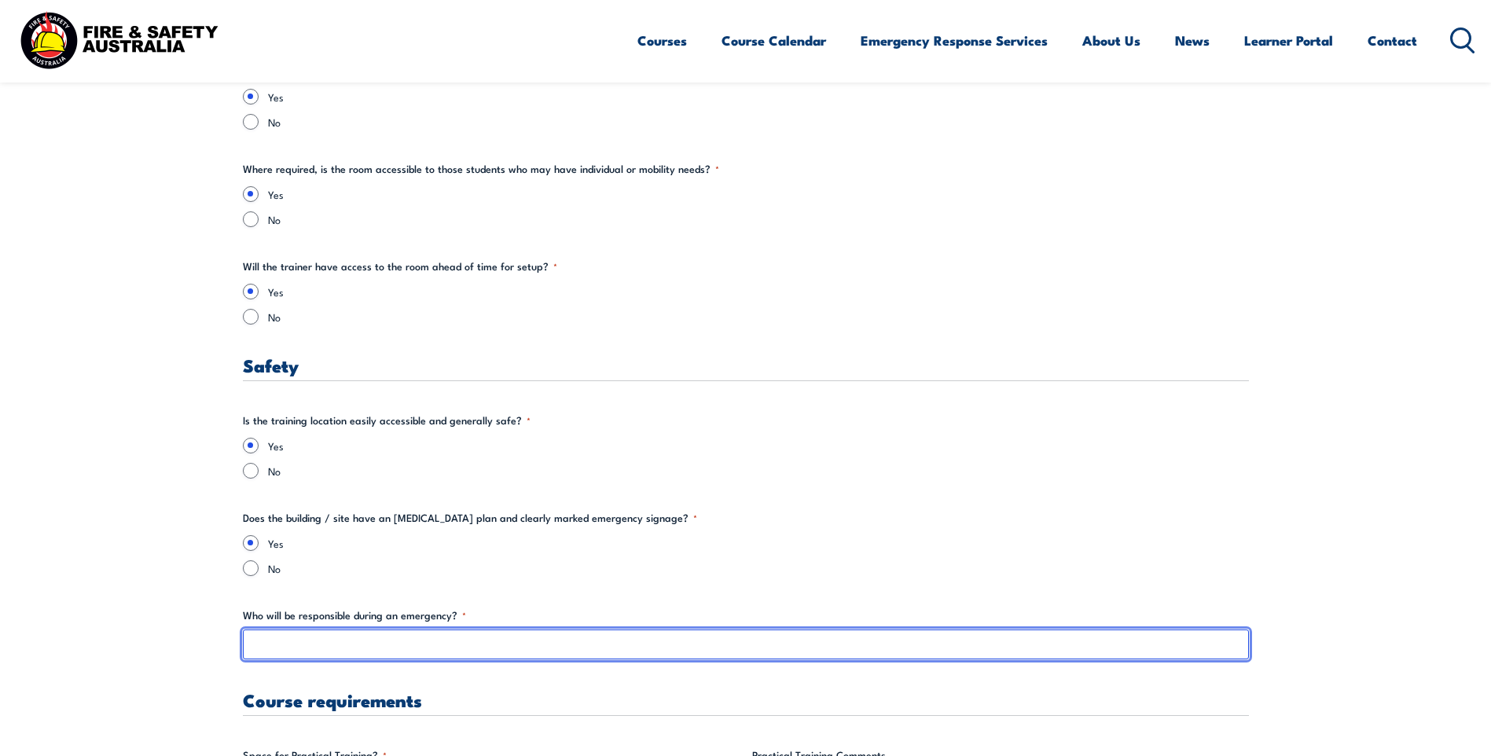
click at [304, 642] on input "Who will be responsible during an emergency? *" at bounding box center [746, 645] width 1006 height 30
click at [304, 642] on input "Our COrporate Safety Wardens" at bounding box center [746, 645] width 1006 height 30
type input "Our Office Safety Wardens"
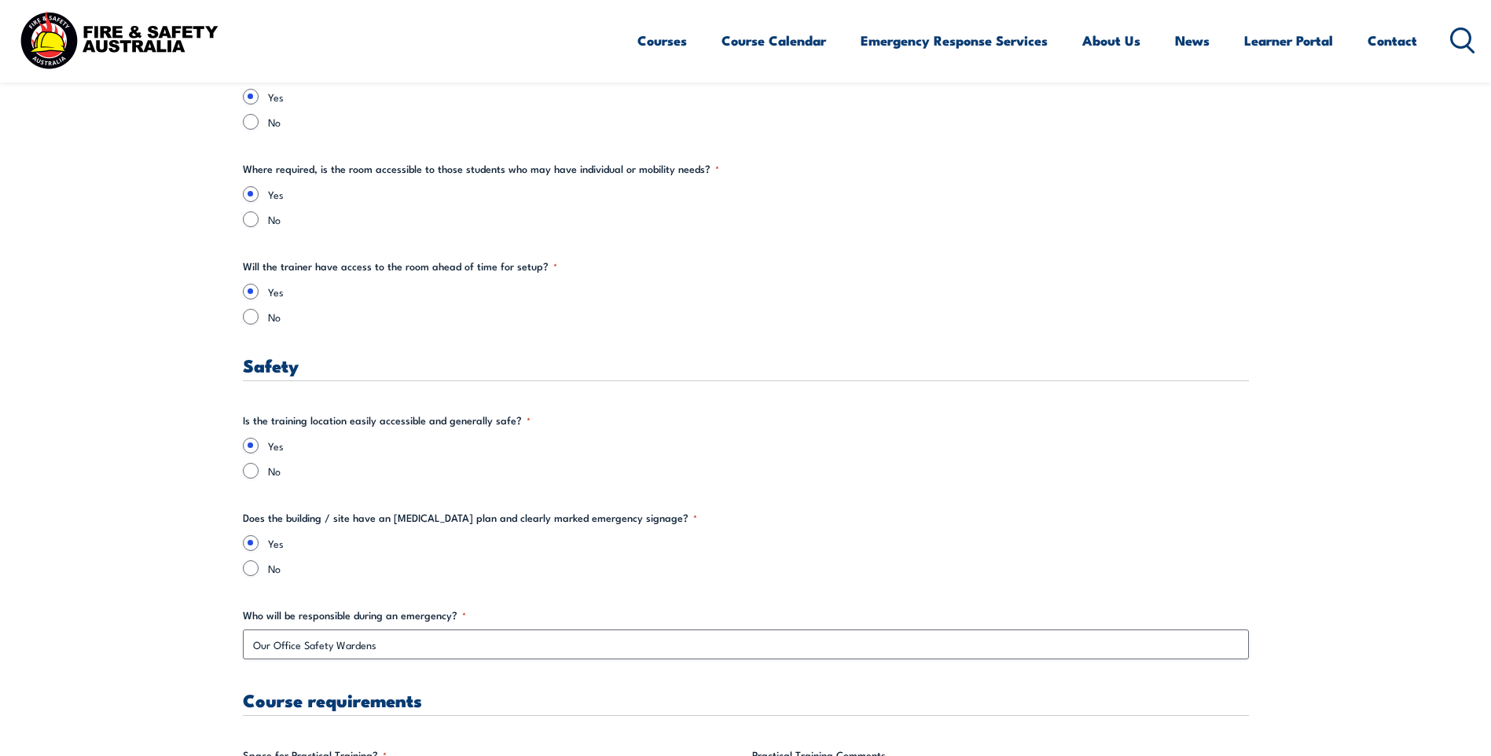
drag, startPoint x: 749, startPoint y: 550, endPoint x: 775, endPoint y: 542, distance: 27.1
click at [752, 550] on label "Yes" at bounding box center [758, 543] width 981 height 16
click at [259, 550] on input "Yes" at bounding box center [251, 543] width 16 height 16
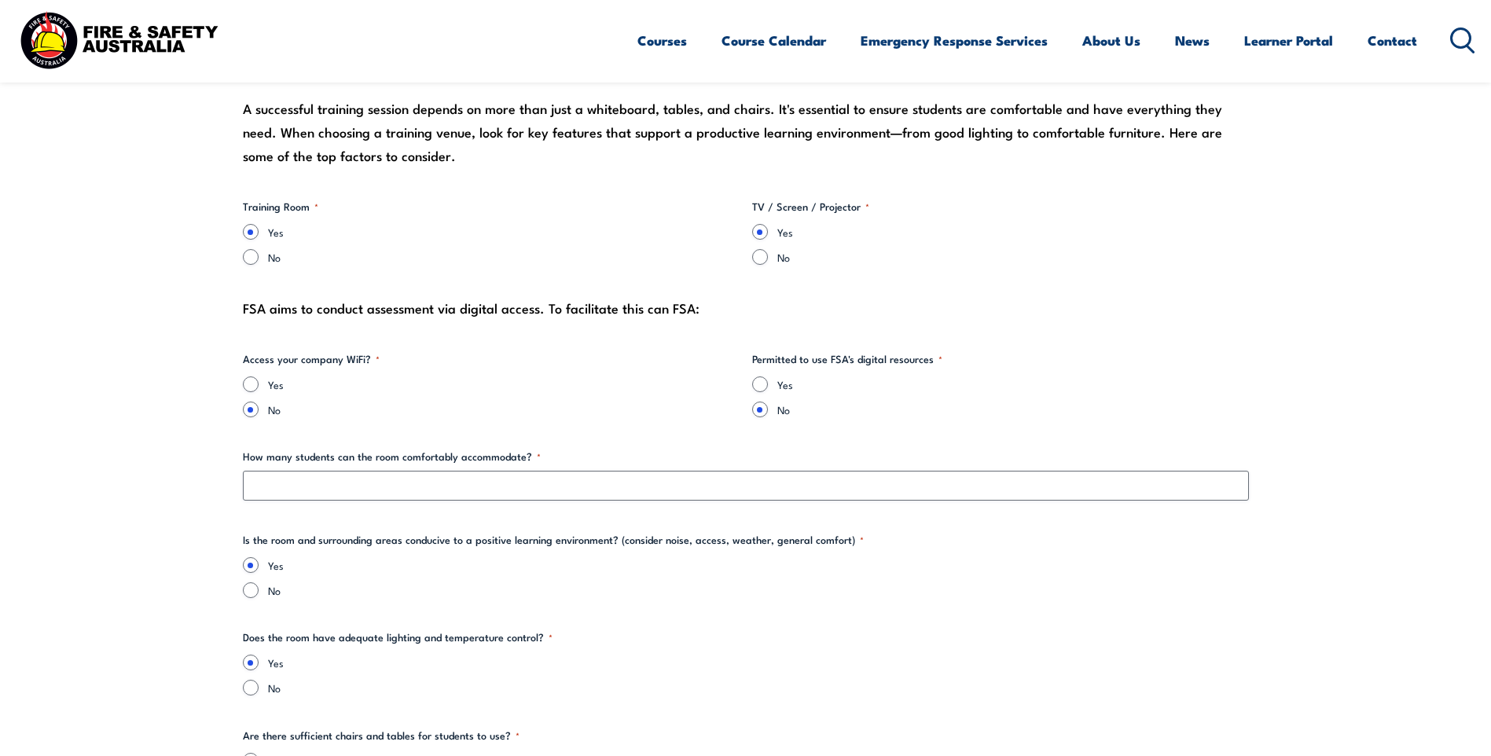
scroll to position [1494, 0]
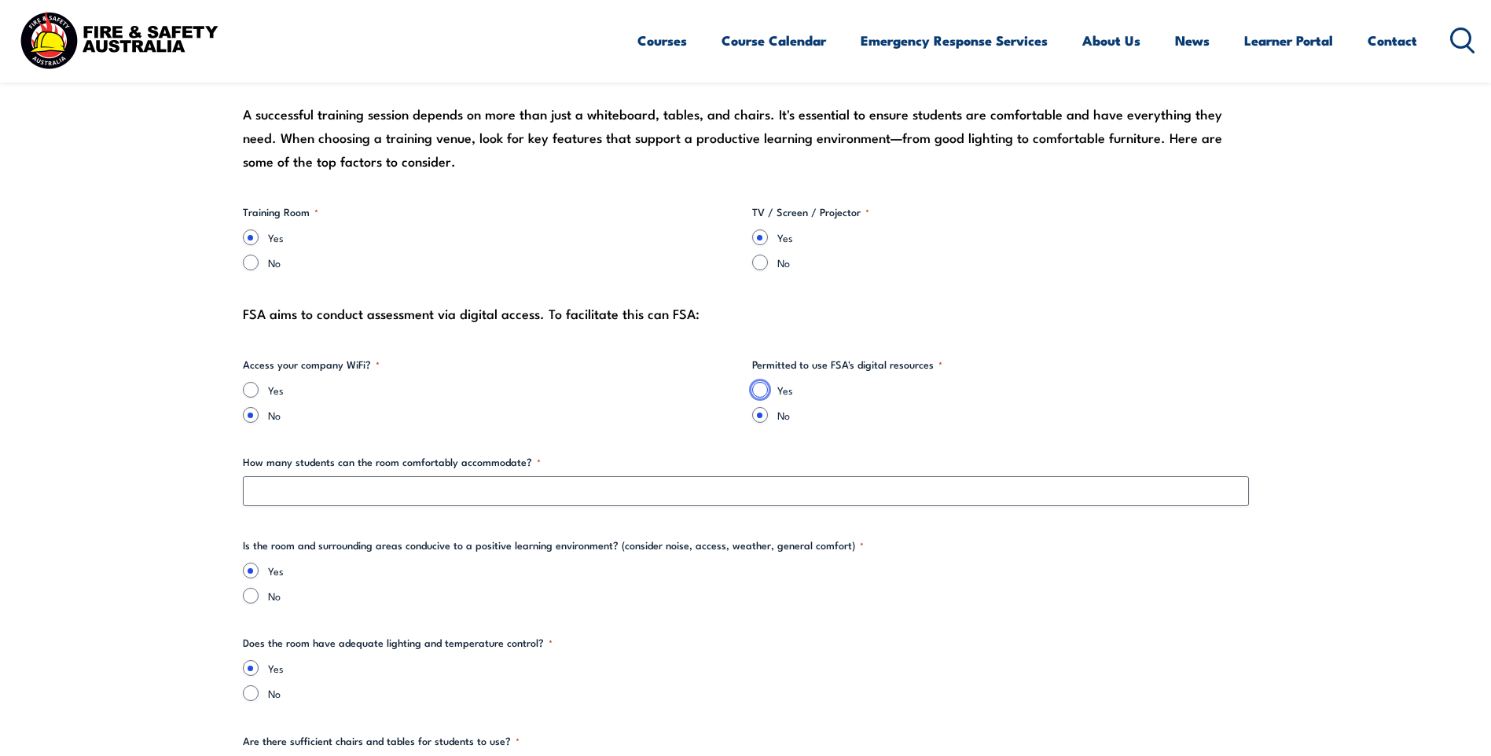
click at [762, 386] on input "Yes" at bounding box center [760, 390] width 16 height 16
radio input "true"
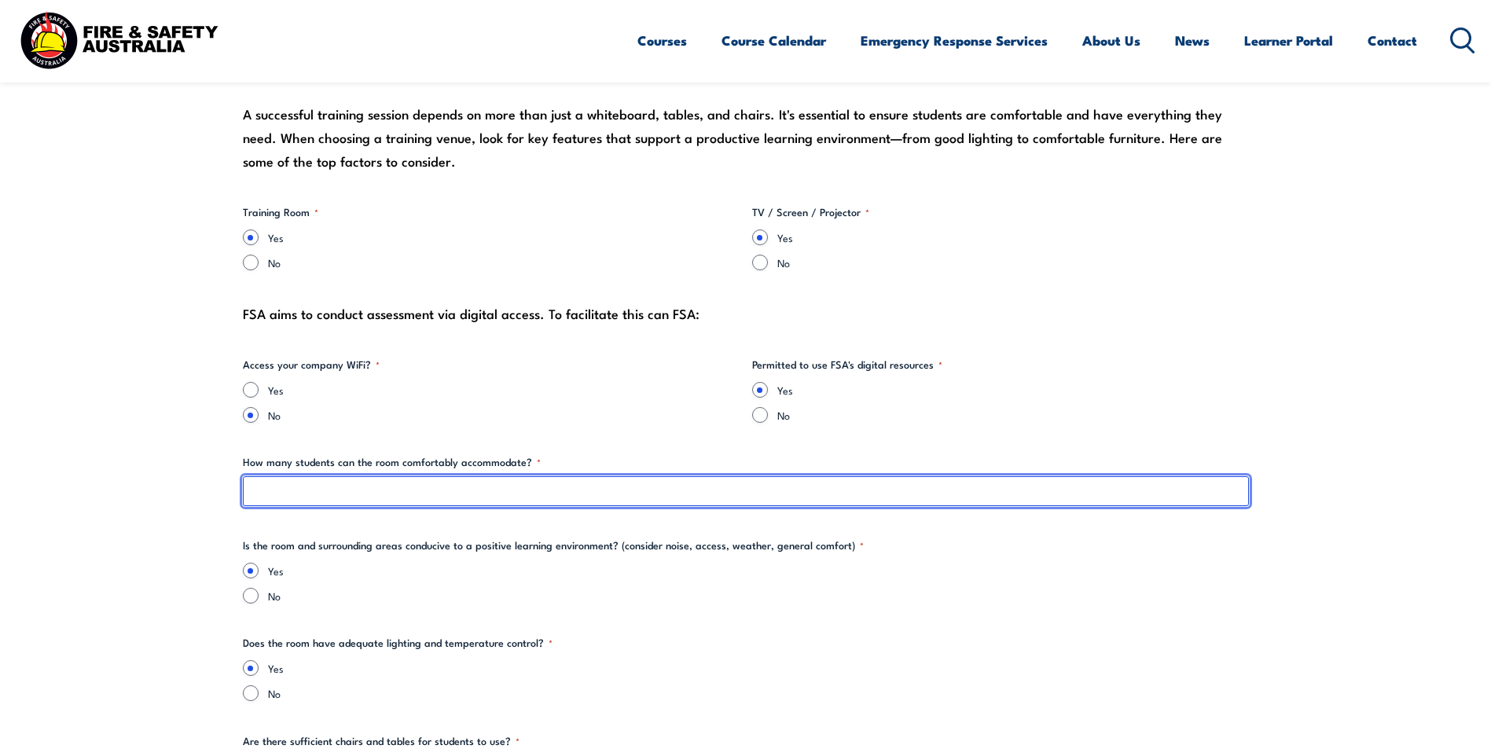
drag, startPoint x: 301, startPoint y: 495, endPoint x: 303, endPoint y: 480, distance: 15.1
click at [303, 485] on input "How many students can the room comfortably accommodate? *" at bounding box center [746, 491] width 1006 height 30
type input "14"
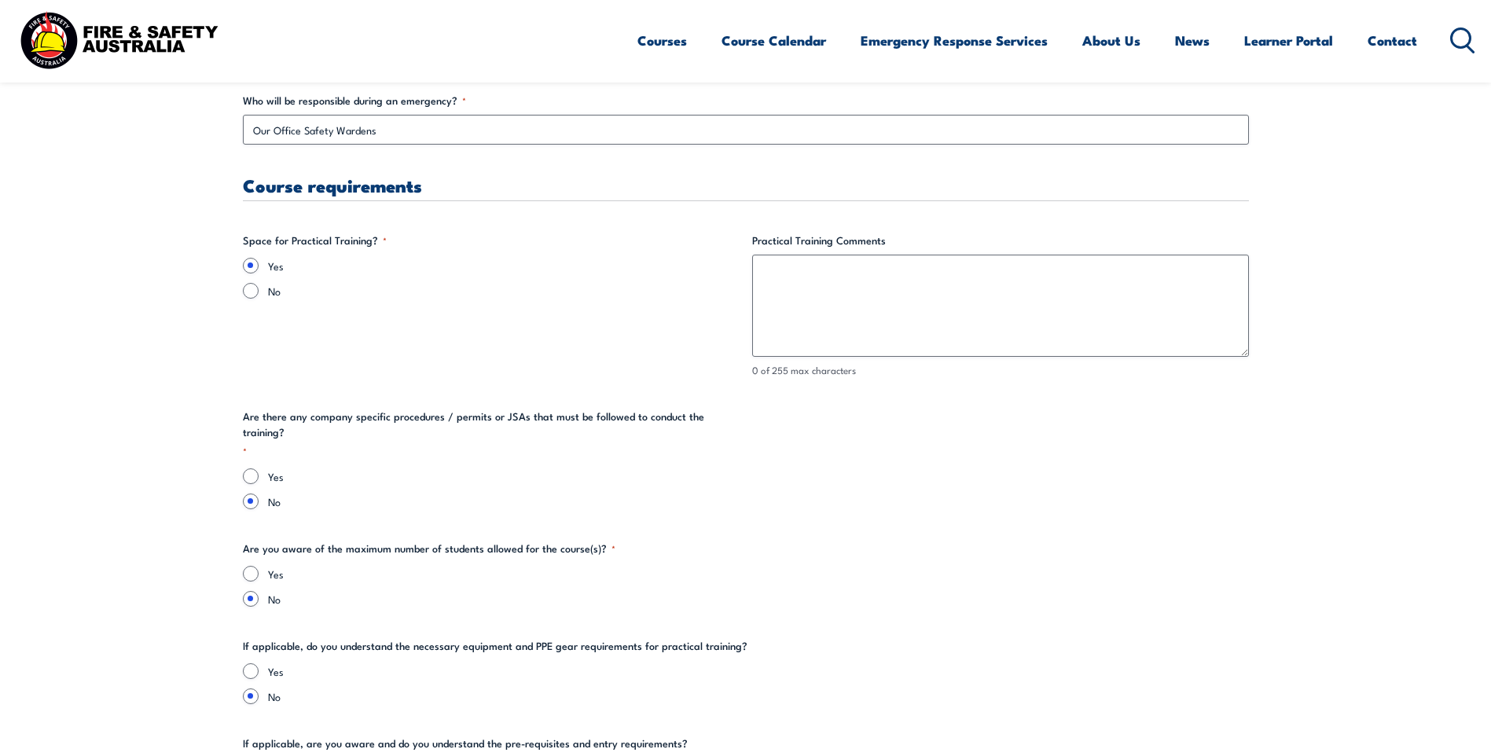
scroll to position [2909, 0]
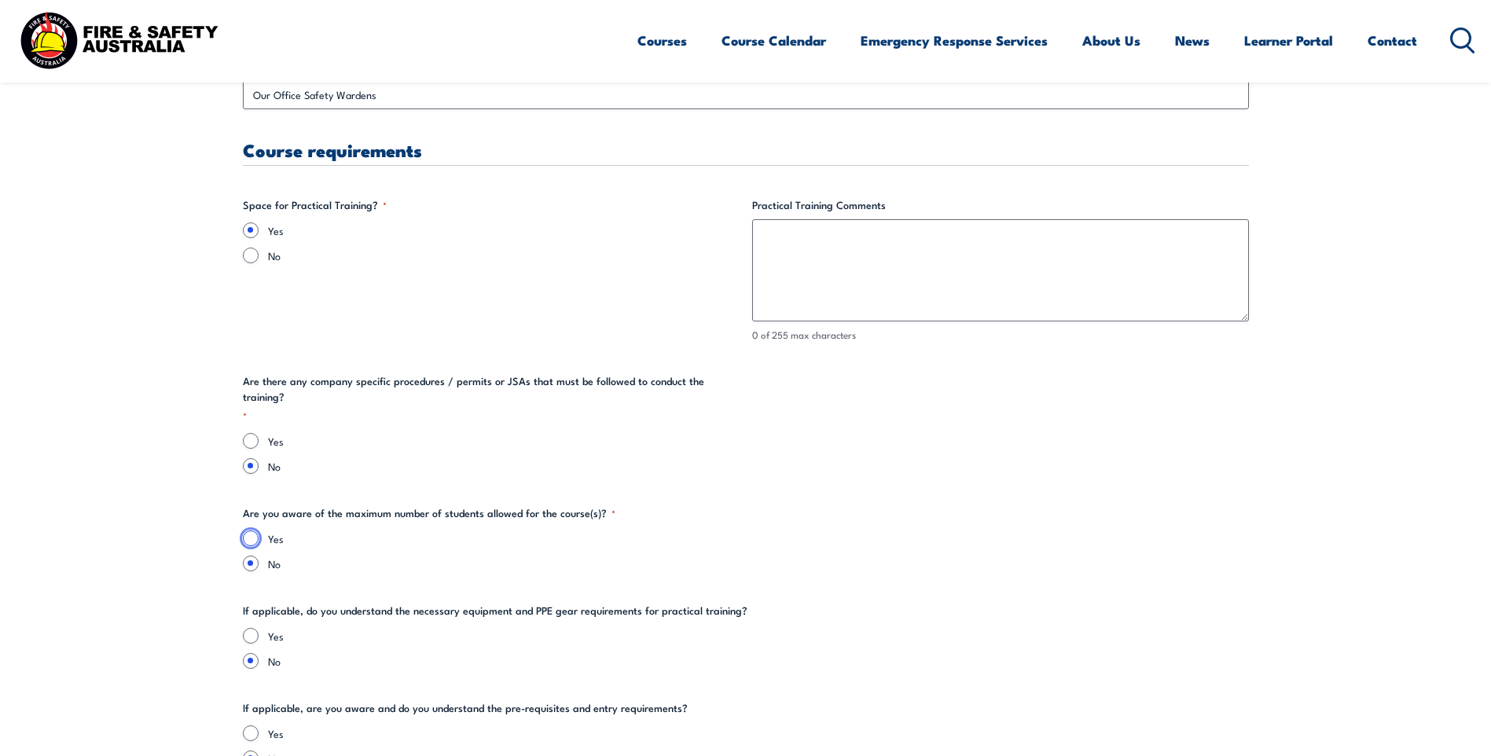
click at [250, 531] on input "Yes" at bounding box center [251, 539] width 16 height 16
radio input "true"
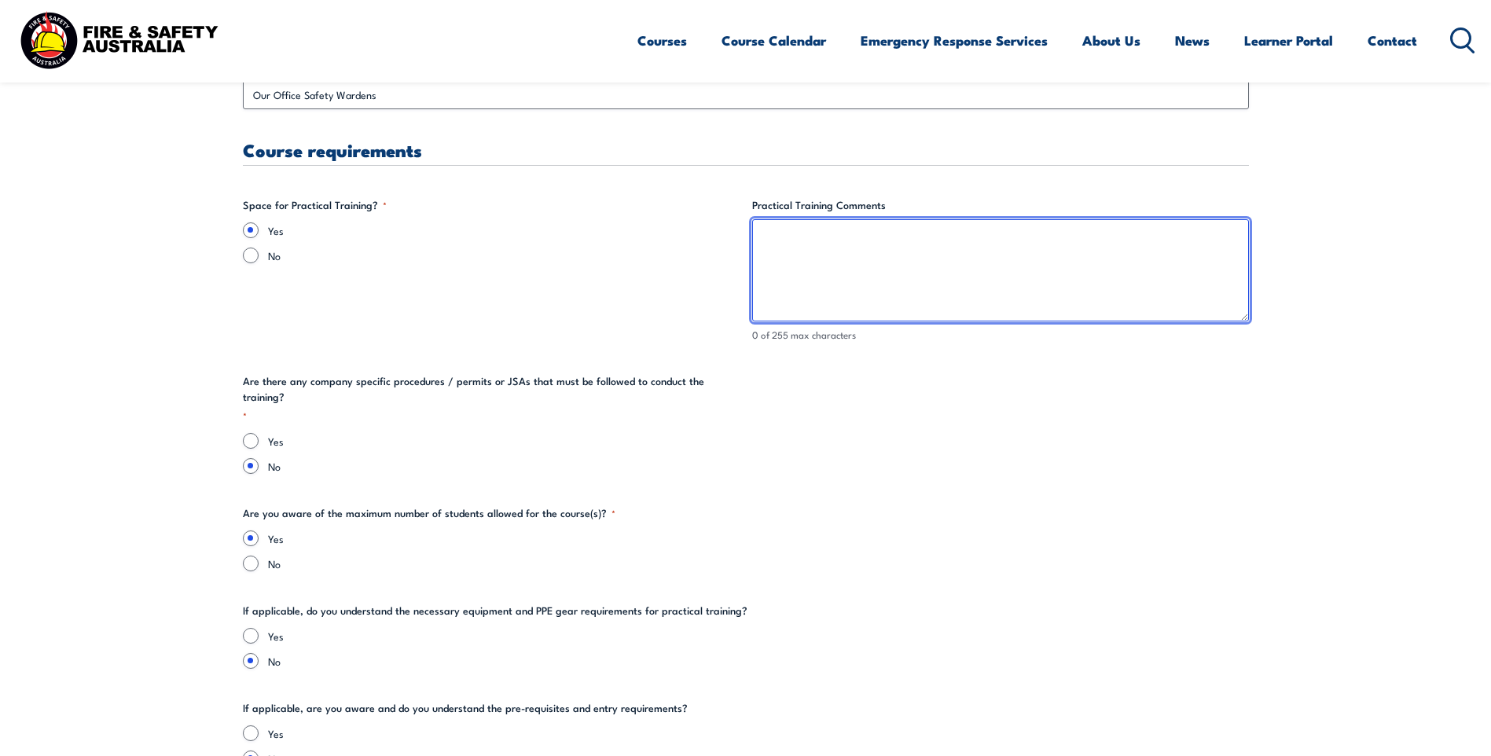
click at [836, 281] on textarea "Practical Training Comments" at bounding box center [1000, 270] width 497 height 102
click at [1164, 270] on textarea "We have a number of offsite locations available if practical training is requir…" at bounding box center [1000, 270] width 497 height 102
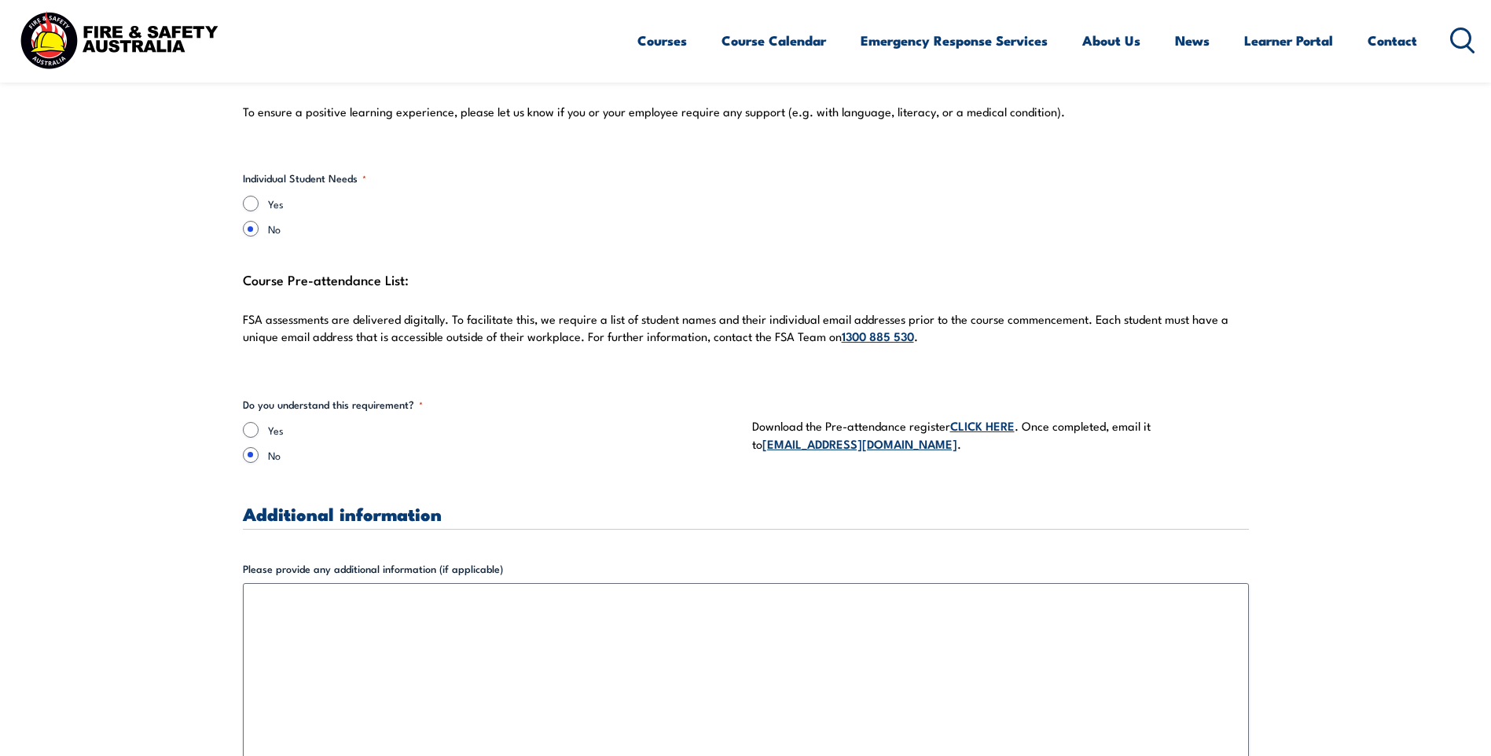
scroll to position [4167, 0]
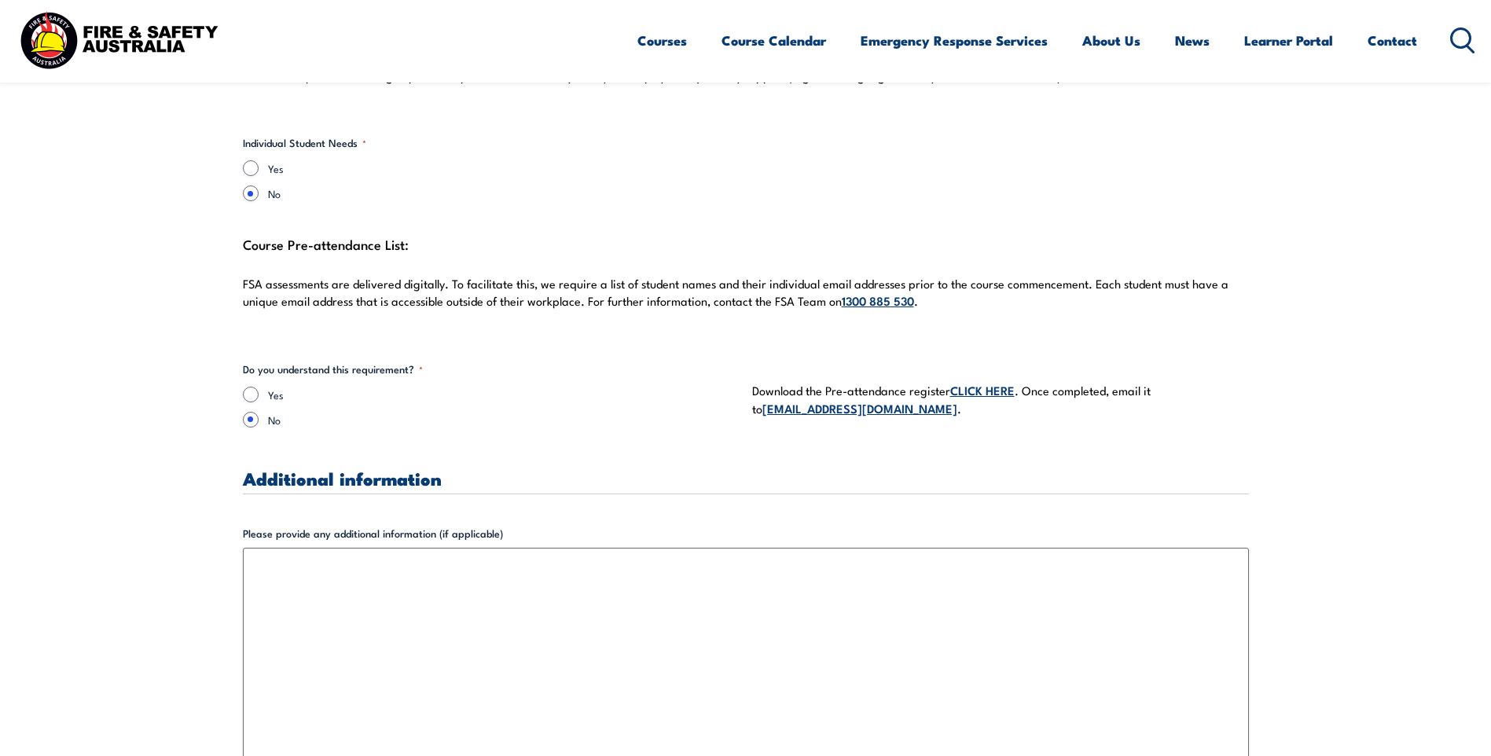
type textarea "We have a number of offsite locations available if practical training is requir…"
click at [245, 387] on input "Yes" at bounding box center [251, 395] width 16 height 16
radio input "true"
click at [991, 381] on link "CLICK HERE" at bounding box center [983, 389] width 64 height 17
drag, startPoint x: 827, startPoint y: 375, endPoint x: 950, endPoint y: 370, distance: 122.8
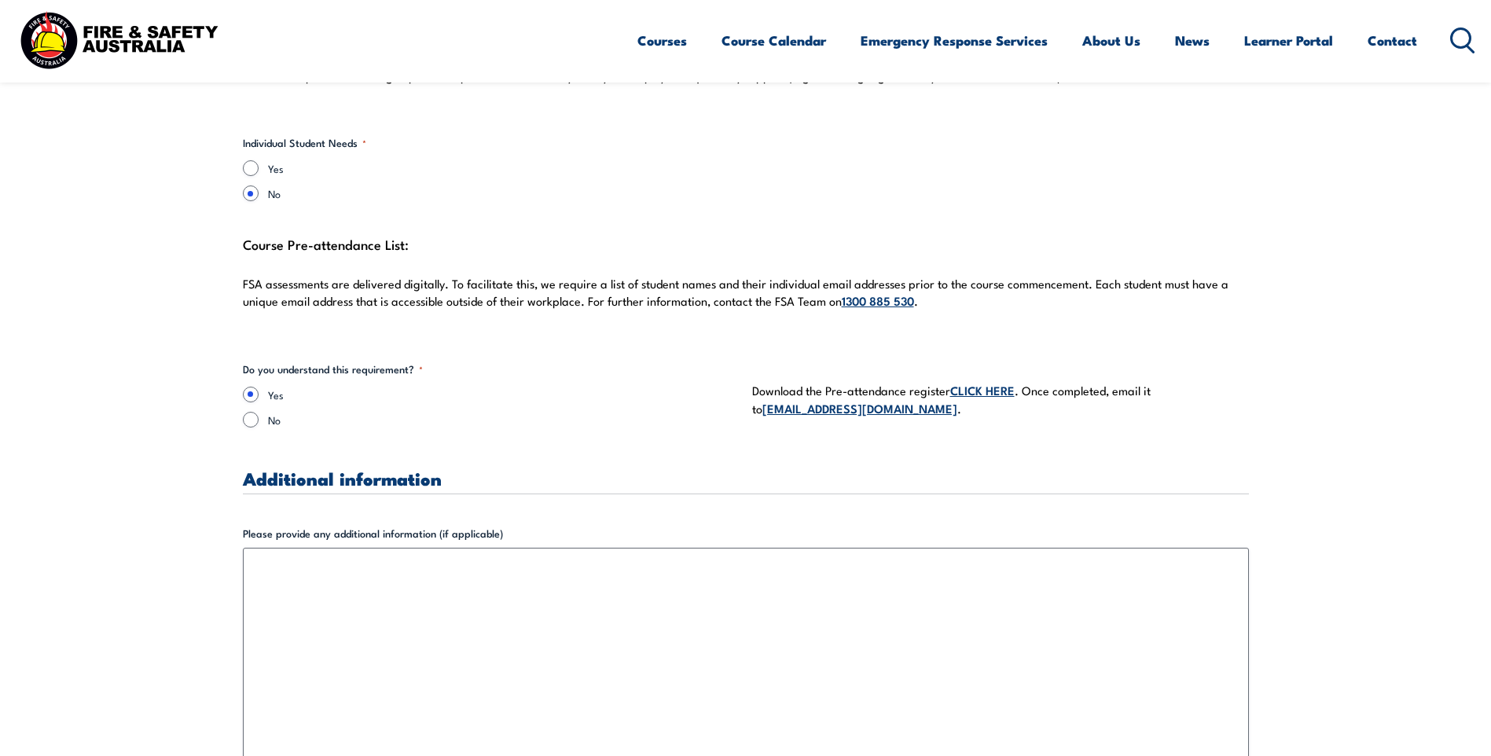
click at [950, 381] on p "Download the Pre-attendance register CLICK HERE . Once completed, email it to […" at bounding box center [1000, 399] width 497 height 37
copy p "Pre-attendance register"
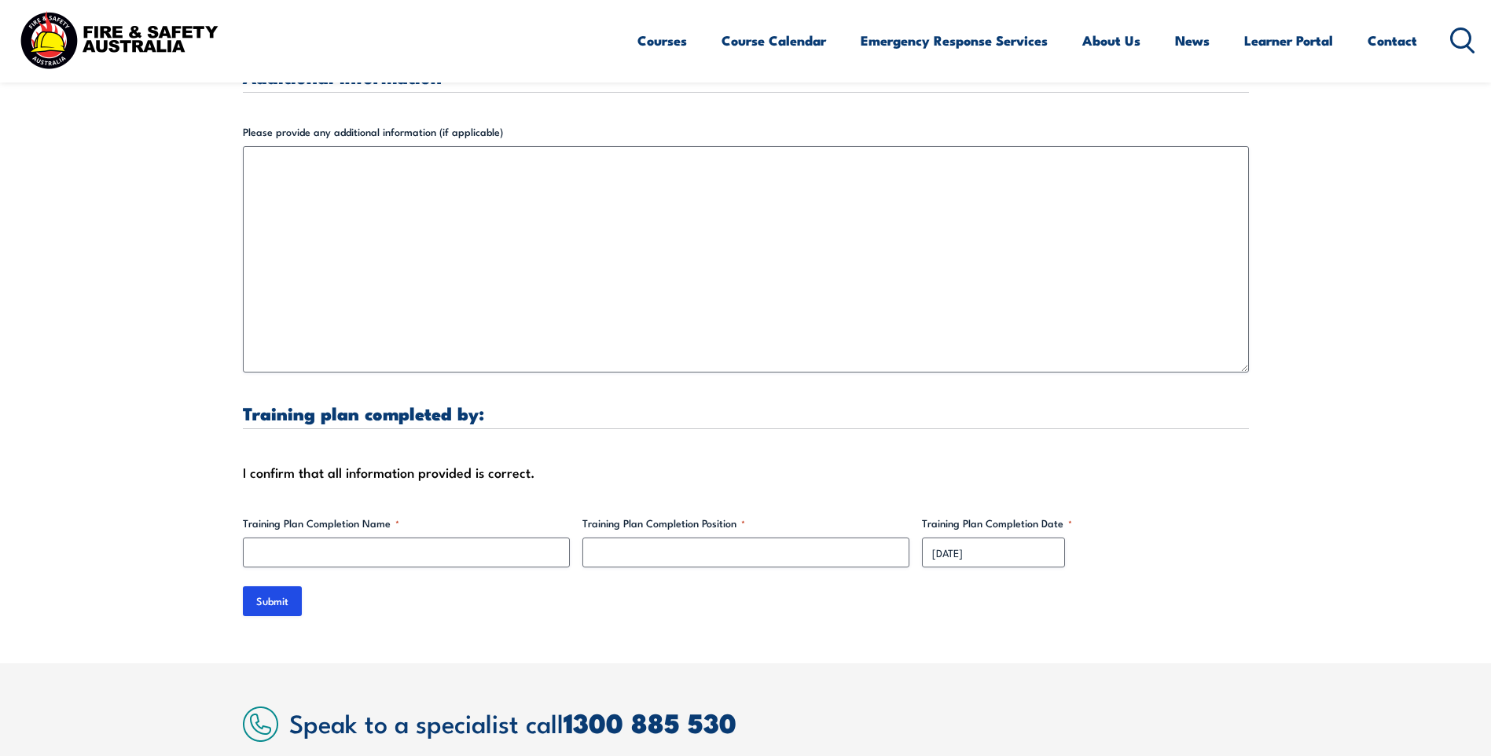
scroll to position [4639, 0]
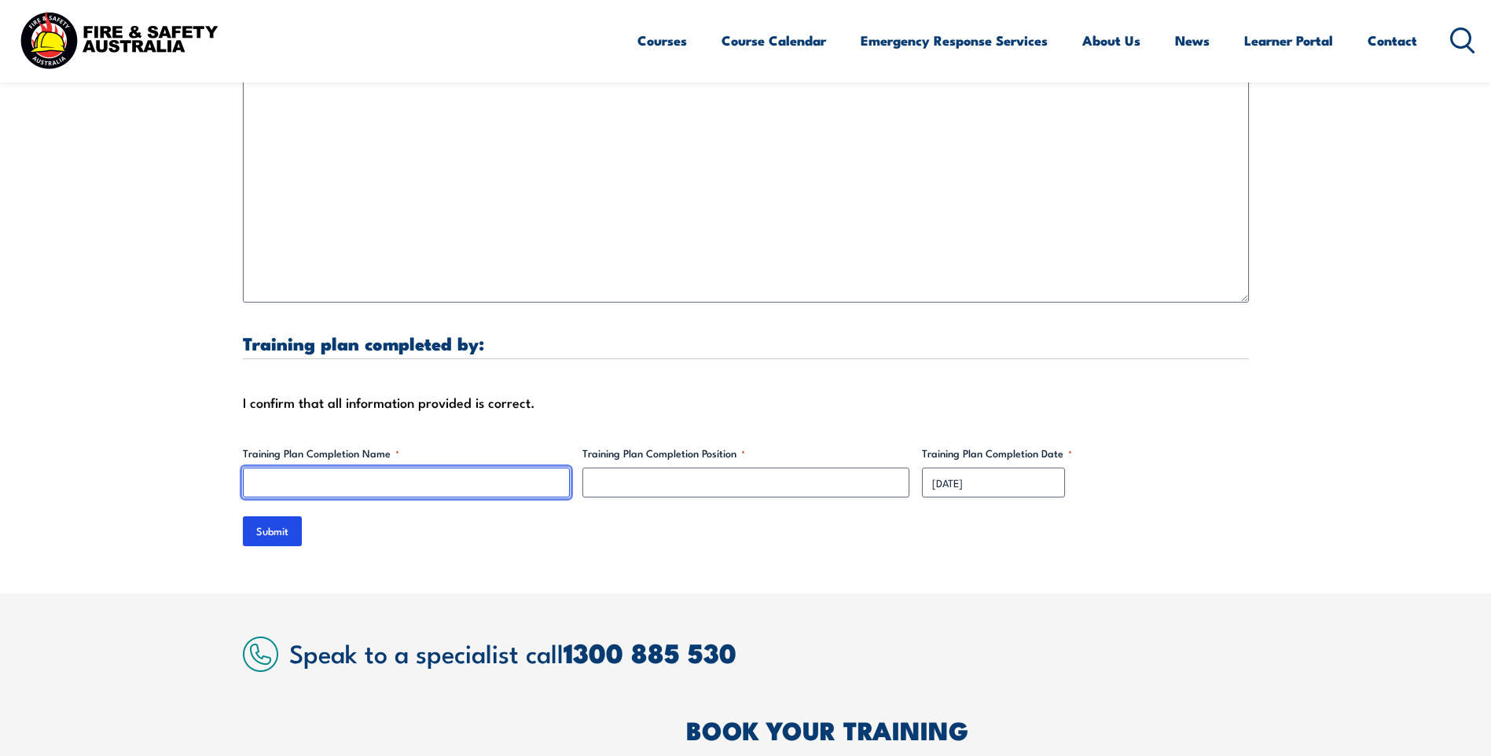
click at [272, 469] on input "Training Plan Completion Name *" at bounding box center [406, 483] width 327 height 30
type input "[PERSON_NAME]"
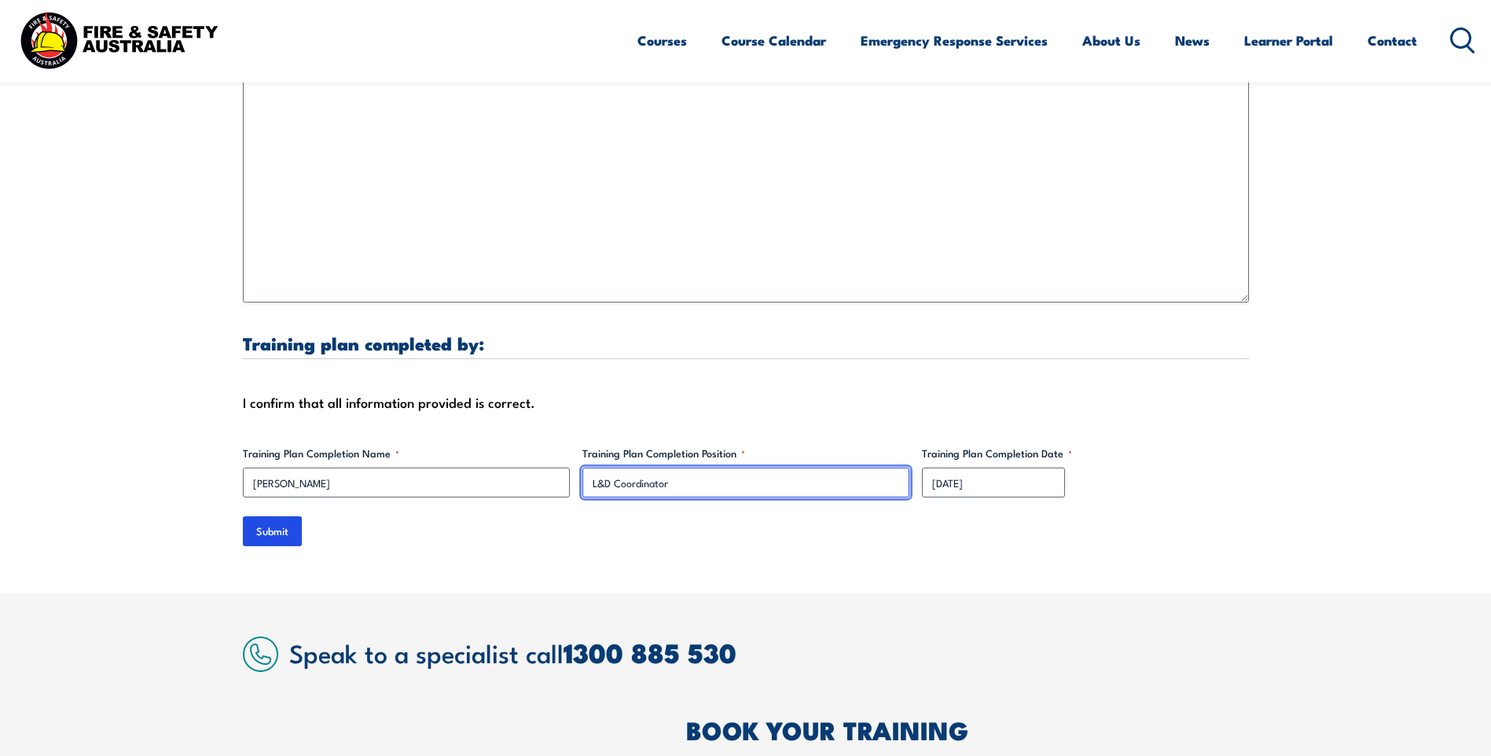
type input "L&D Coordinator"
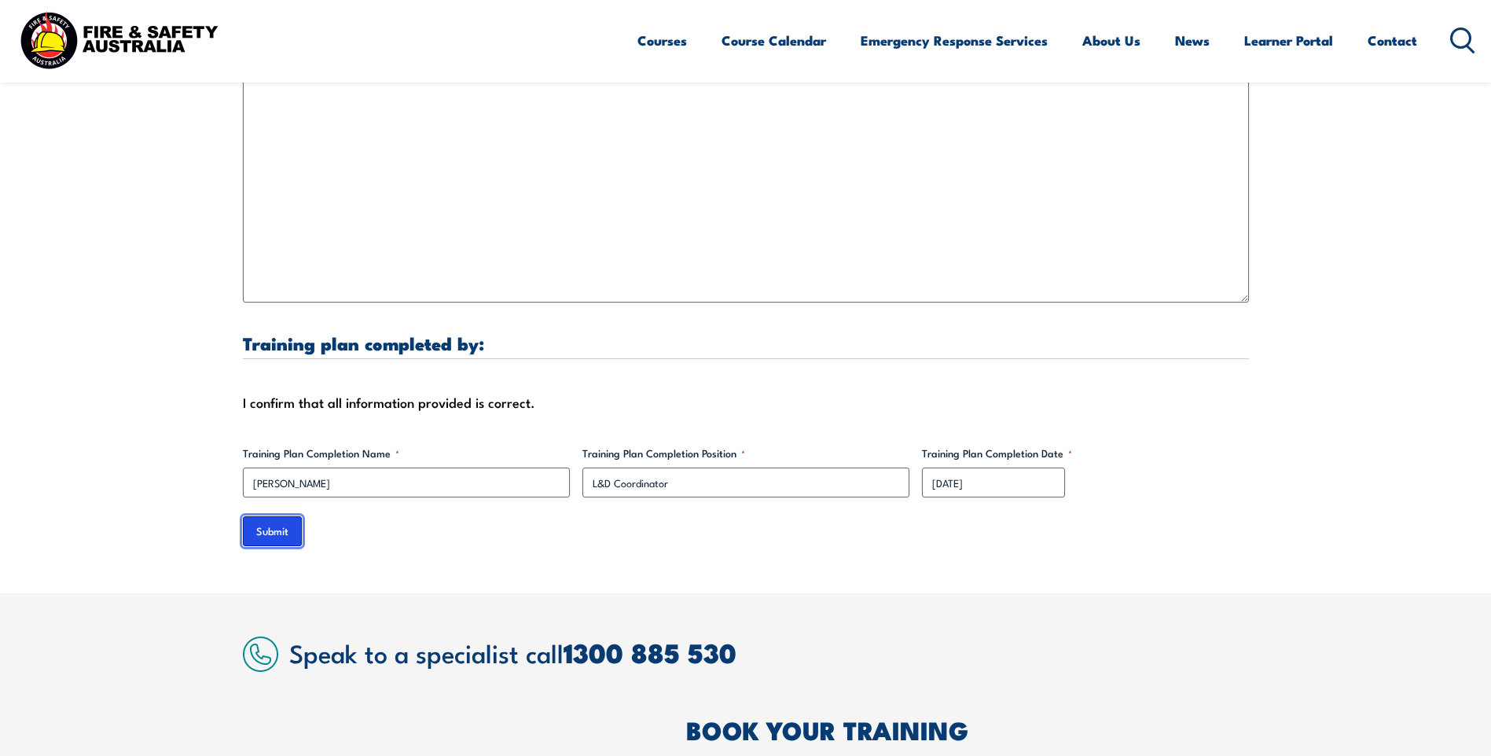
click at [281, 519] on input "Submit" at bounding box center [272, 532] width 59 height 30
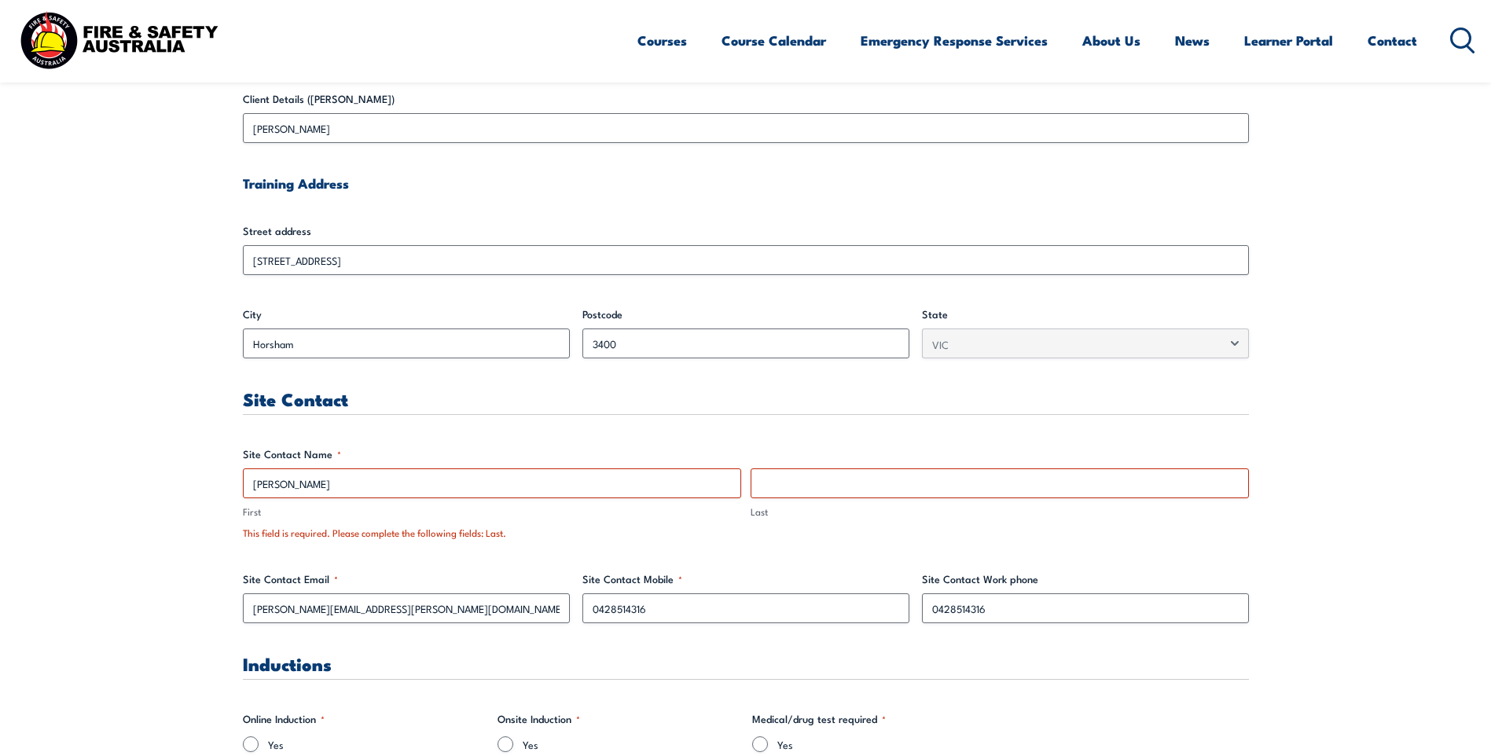
scroll to position [616, 0]
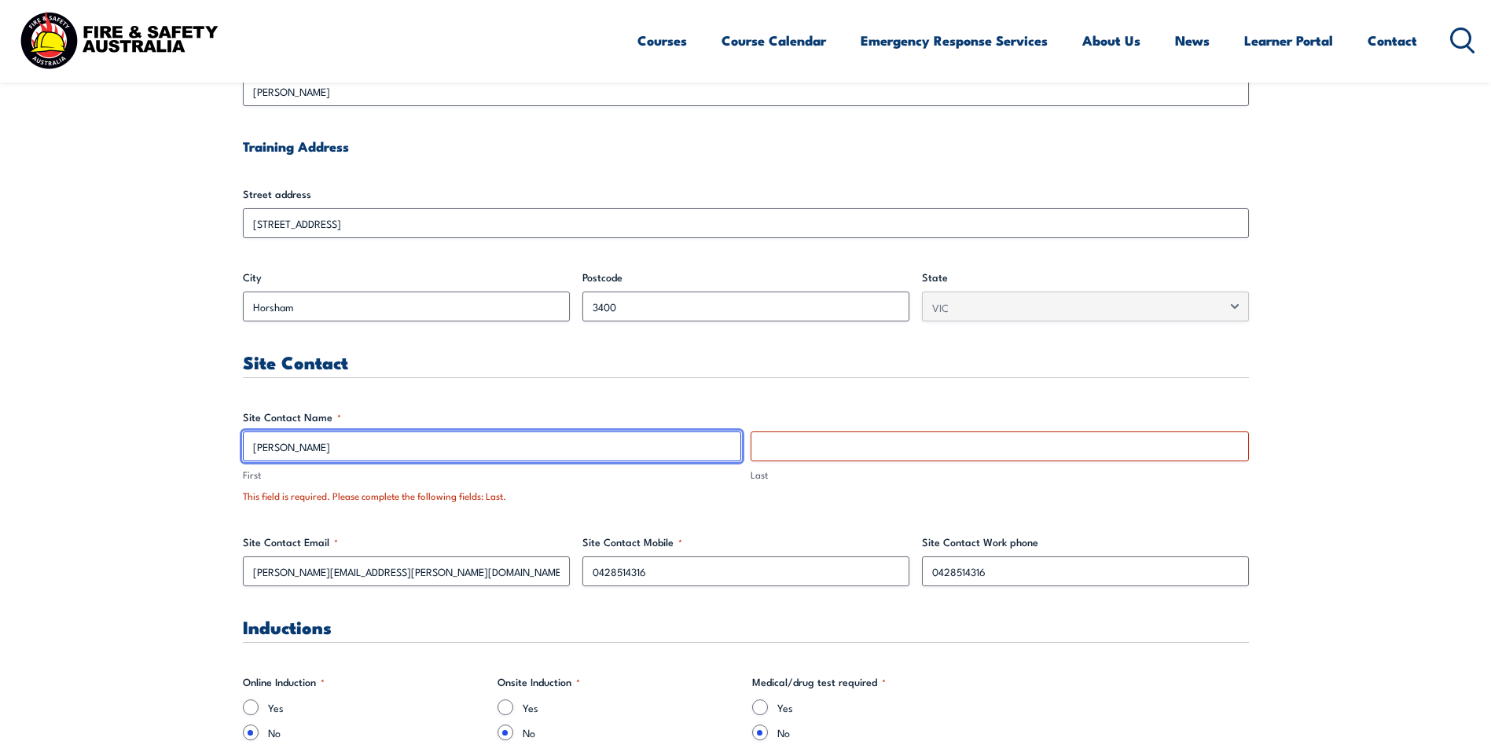
click at [271, 450] on input "[PERSON_NAME]" at bounding box center [492, 447] width 498 height 30
click at [282, 447] on input "[PERSON_NAME]" at bounding box center [492, 447] width 498 height 30
type input "[PERSON_NAME]"
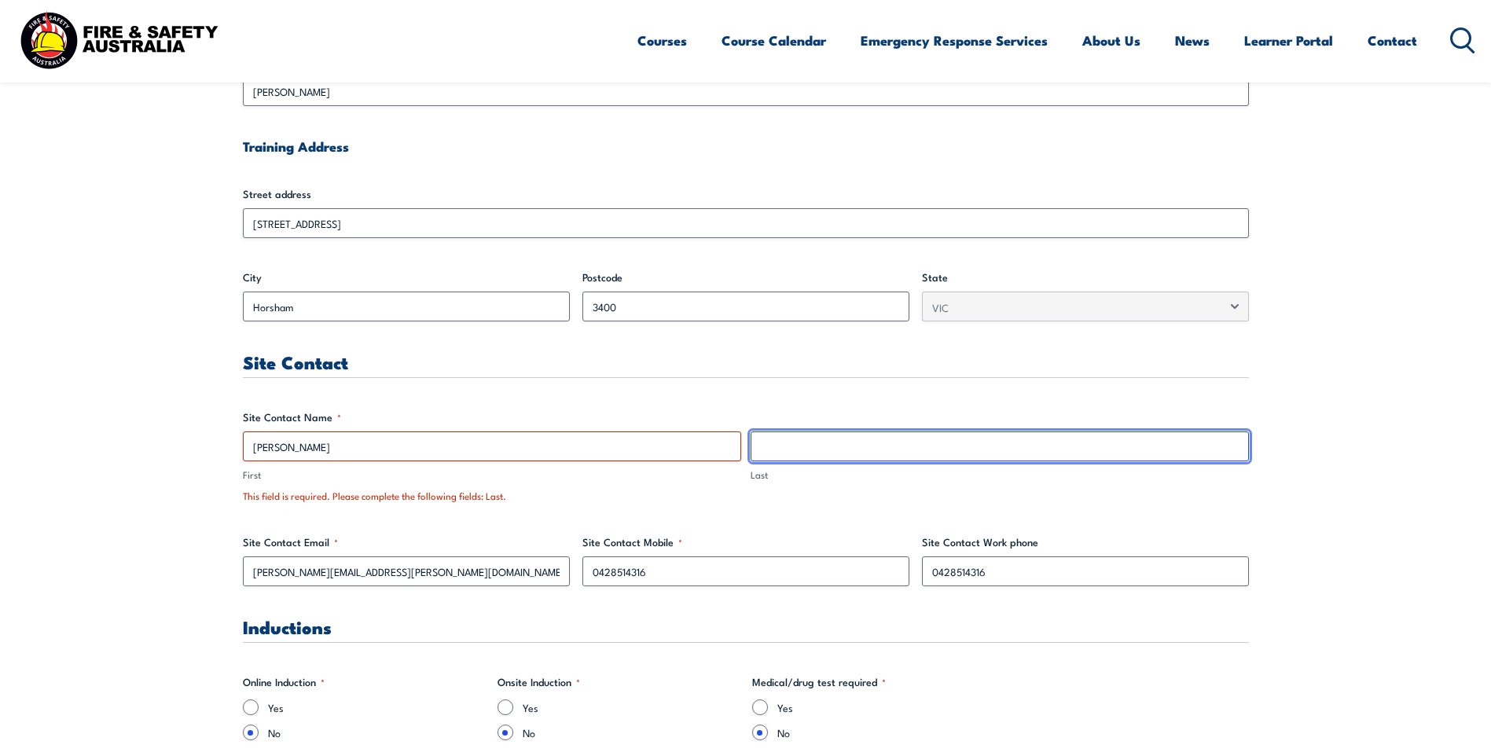
click at [875, 451] on input "Last" at bounding box center [1000, 447] width 498 height 30
paste input "[PERSON_NAME]"
type input "[PERSON_NAME]"
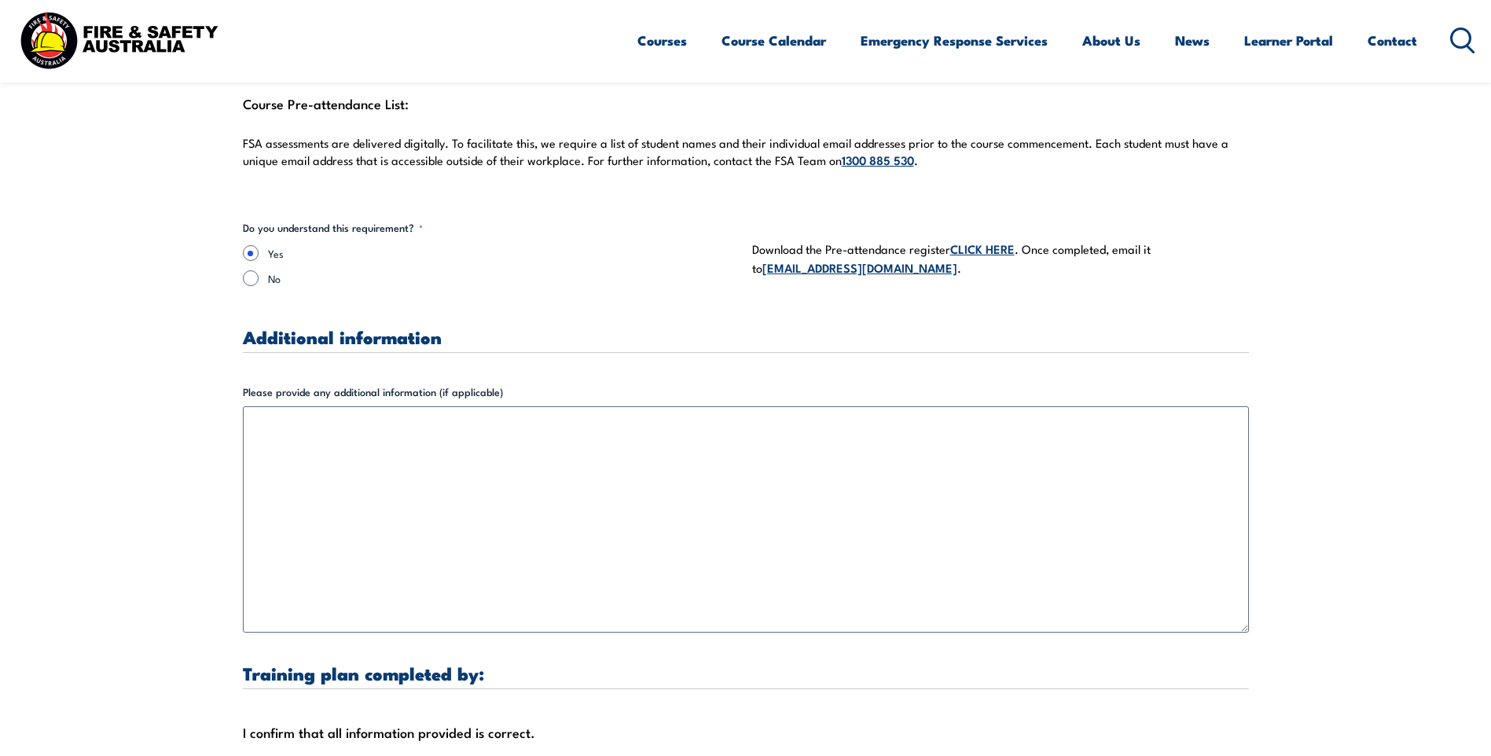
scroll to position [4940, 0]
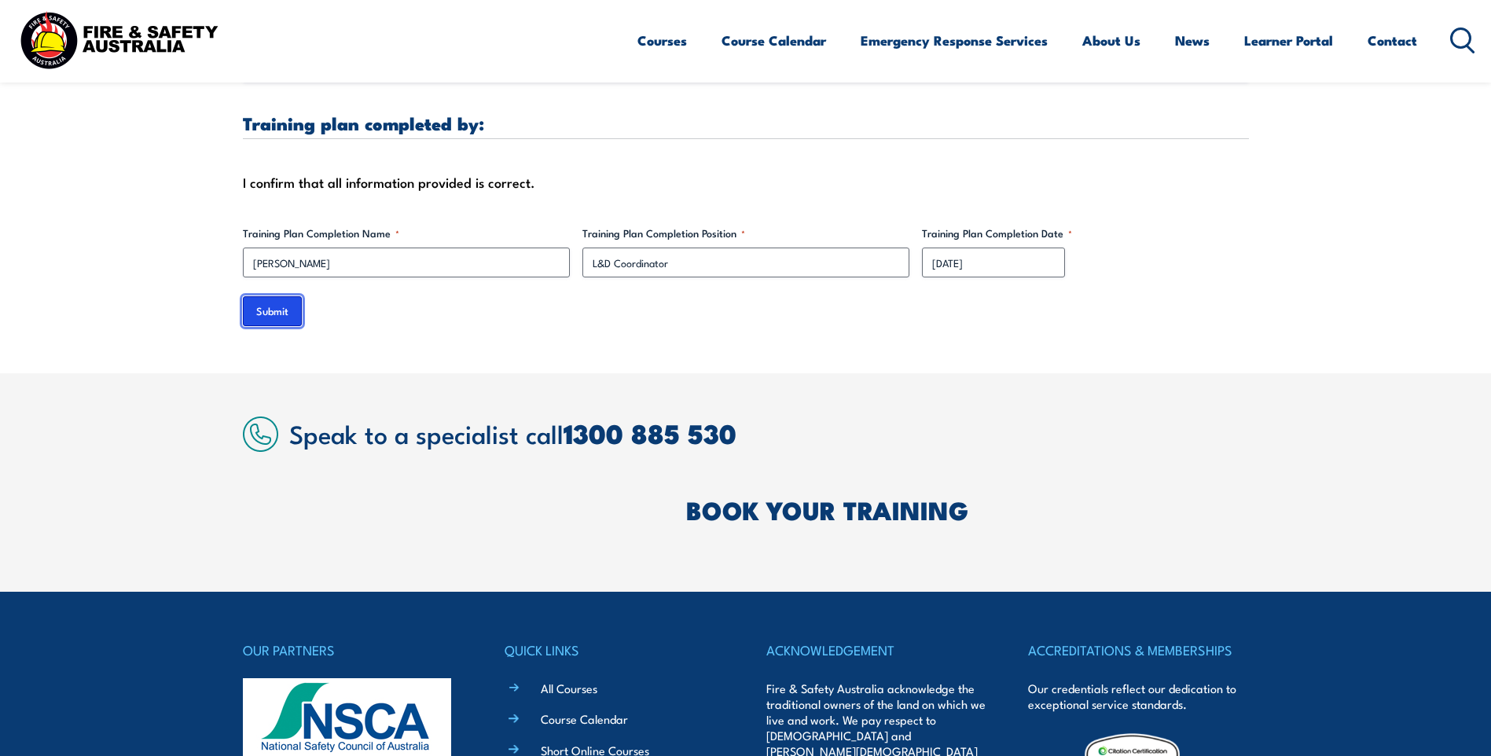
click at [269, 304] on input "Submit" at bounding box center [272, 311] width 59 height 30
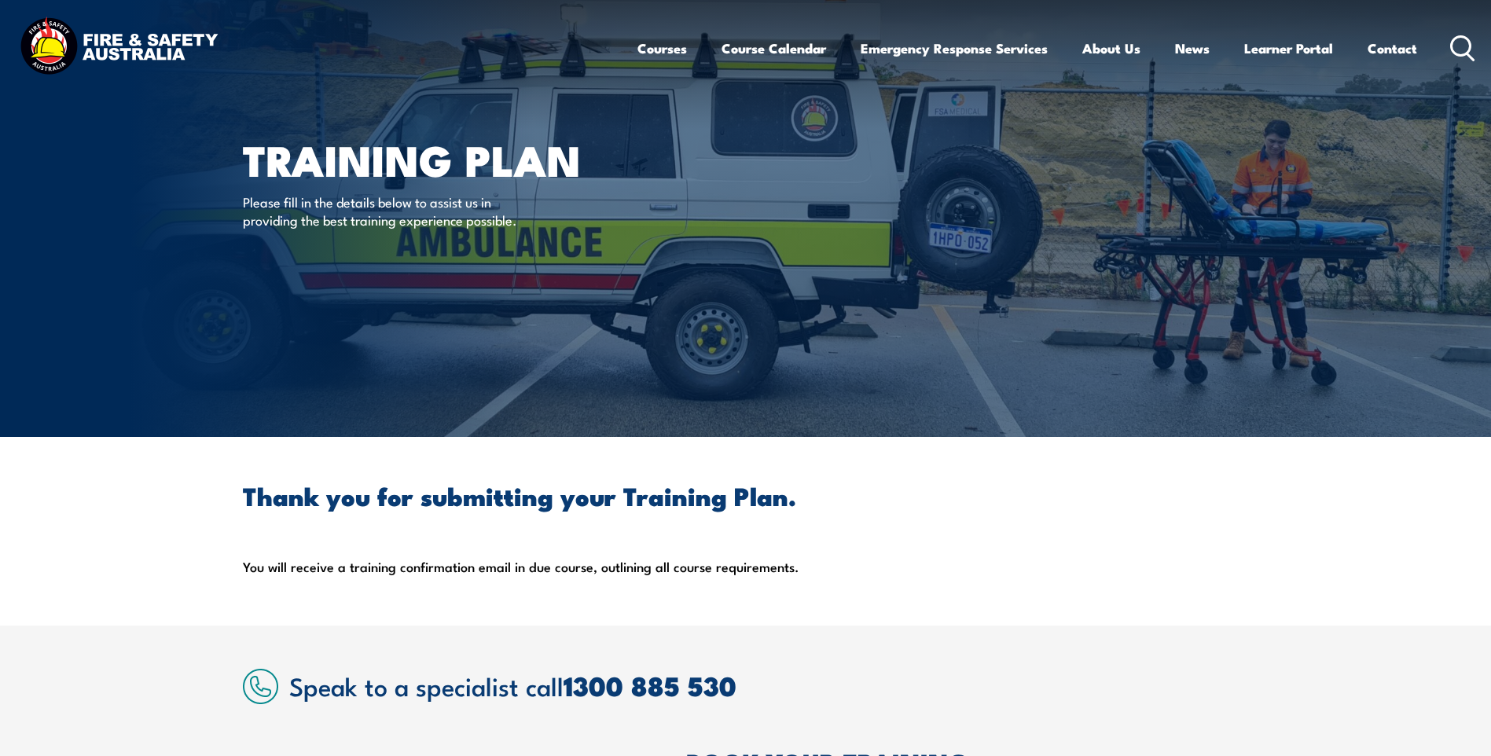
scroll to position [0, 0]
